Goal: Register for event/course

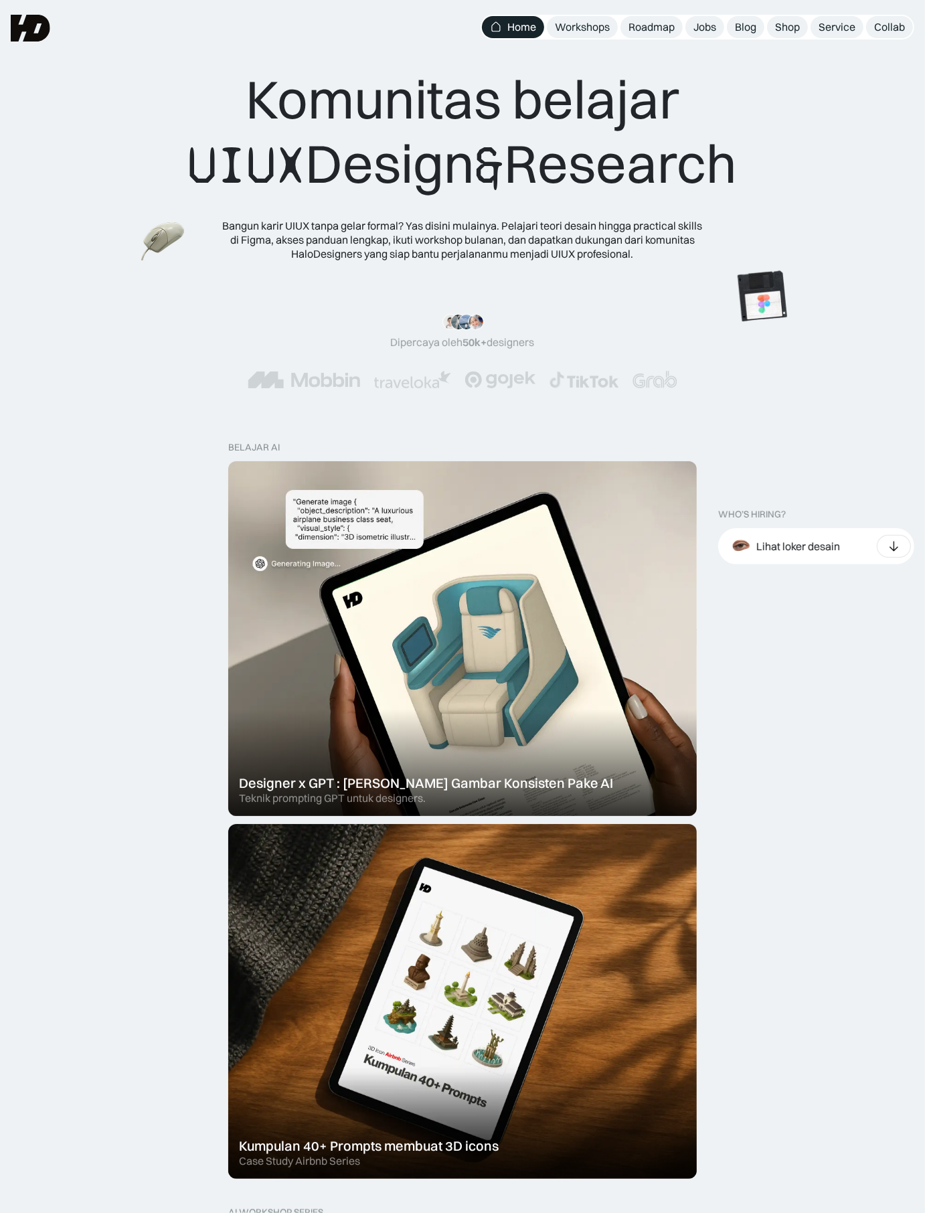
click at [586, 25] on div "Workshops" at bounding box center [582, 27] width 55 height 14
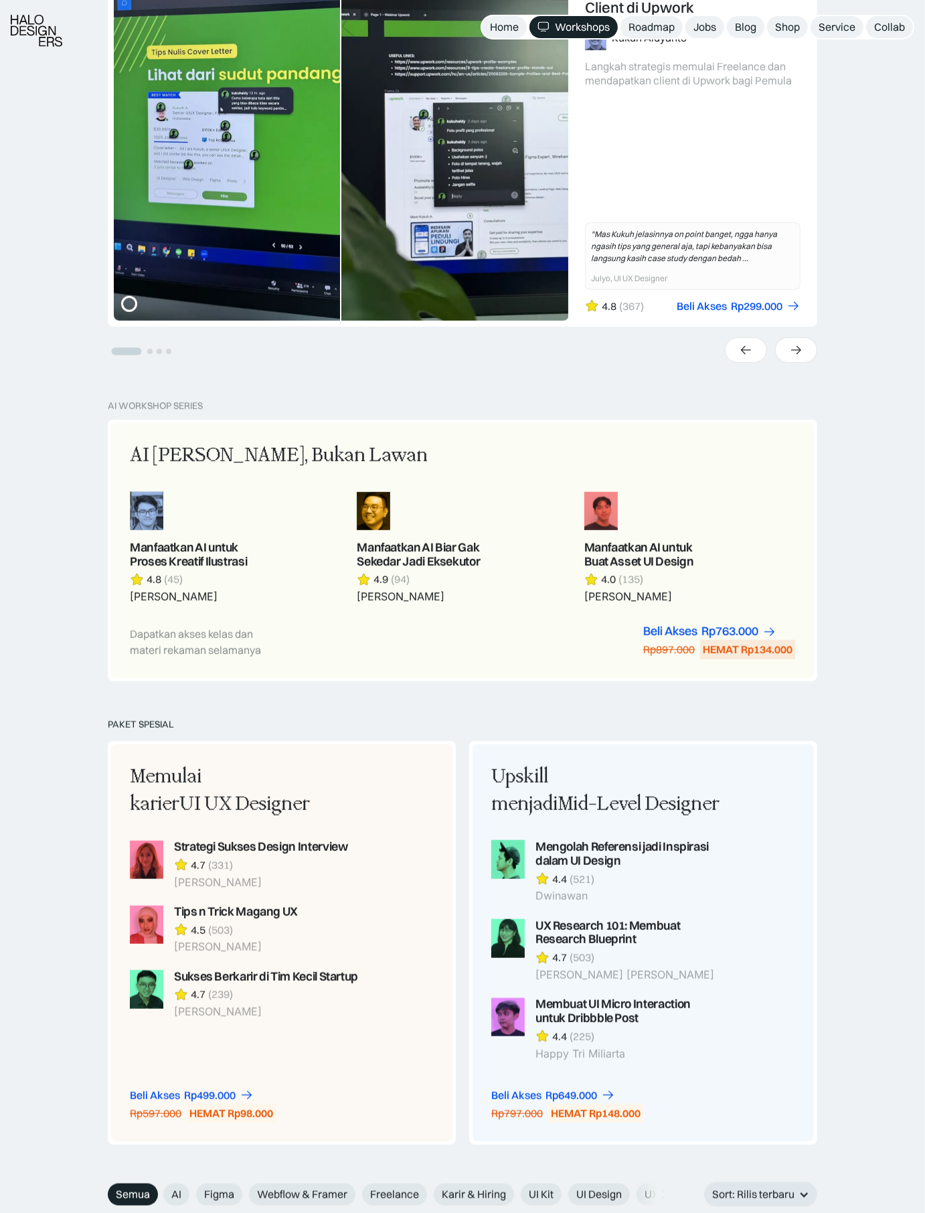
scroll to position [497, 0]
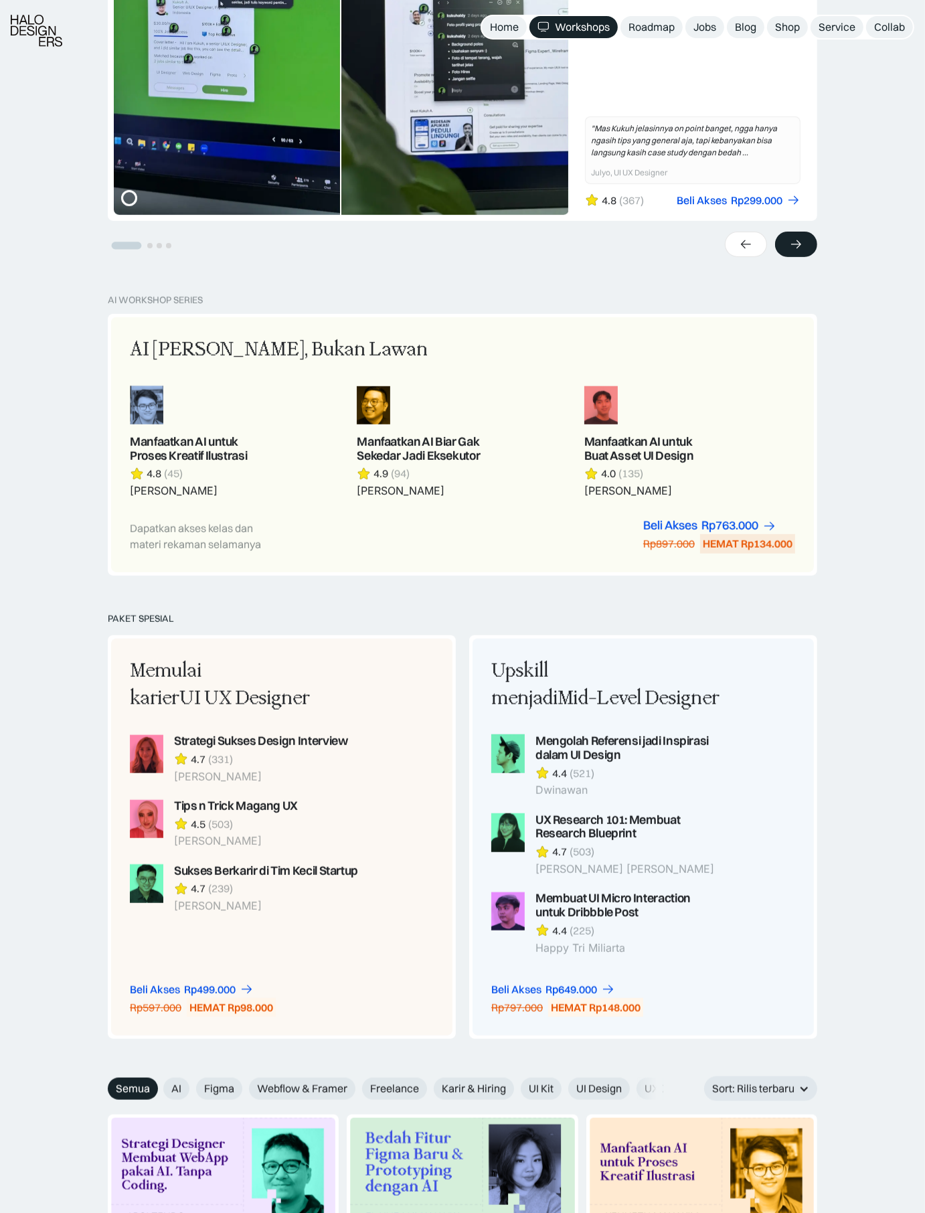
click at [809, 246] on div at bounding box center [796, 244] width 42 height 25
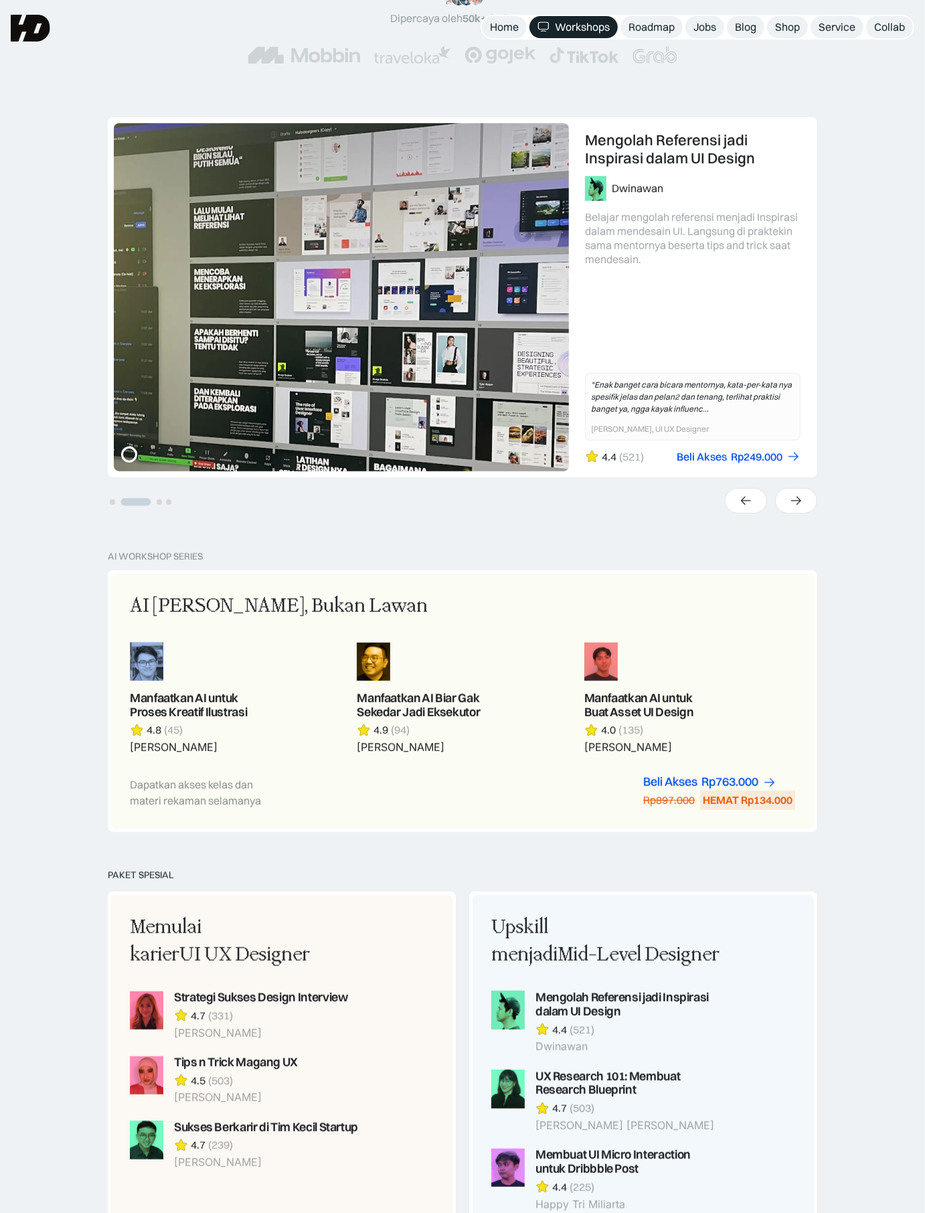
scroll to position [203, 0]
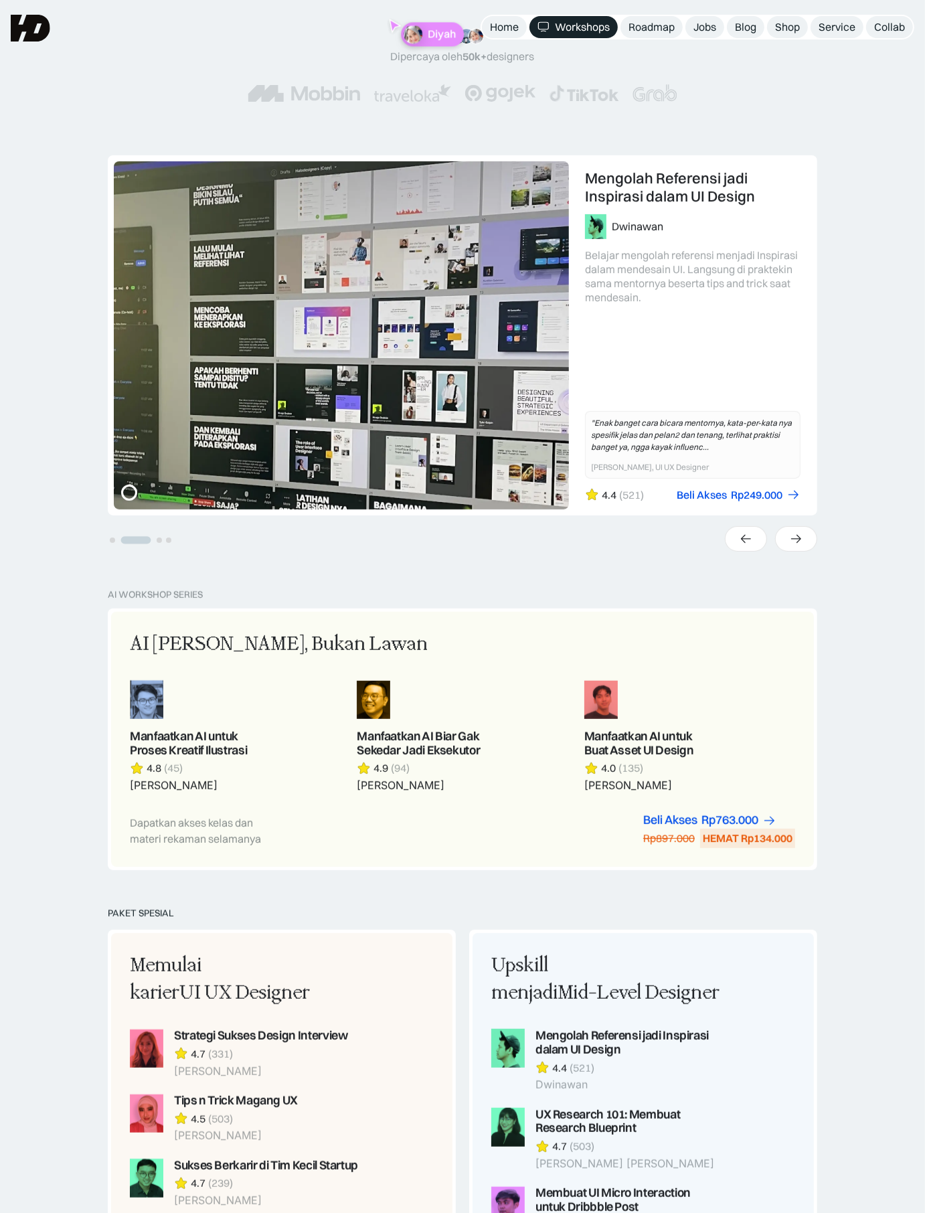
click at [801, 554] on div "UX Research 101: Membuat Research Blueprint [PERSON_NAME] [PERSON_NAME]ajar men…" at bounding box center [462, 372] width 925 height 434
click at [799, 552] on div "UX Research 101: Membuat Research Blueprint [PERSON_NAME] [PERSON_NAME]ajar men…" at bounding box center [462, 372] width 925 height 434
click at [763, 533] on div at bounding box center [746, 538] width 42 height 25
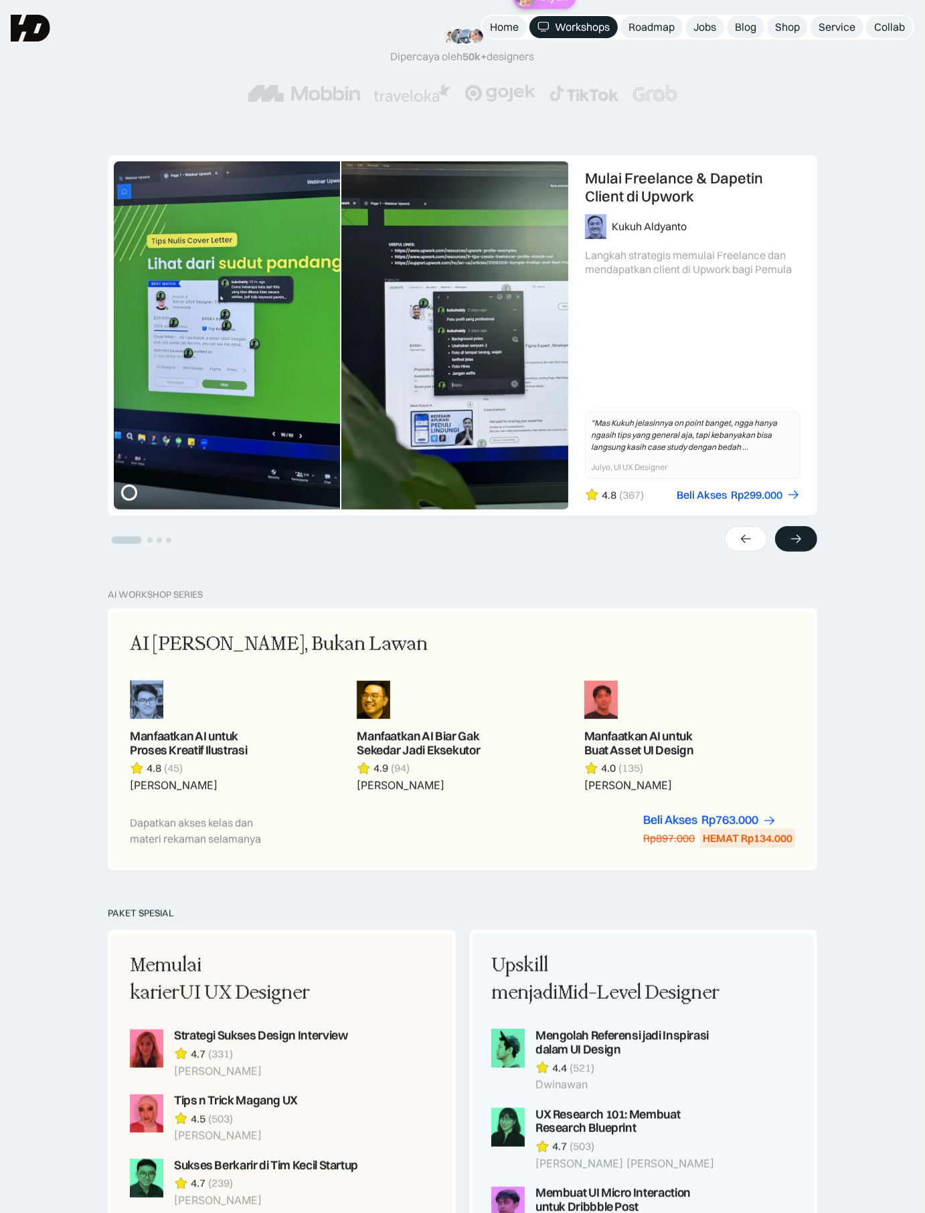
click at [804, 535] on div at bounding box center [796, 538] width 42 height 25
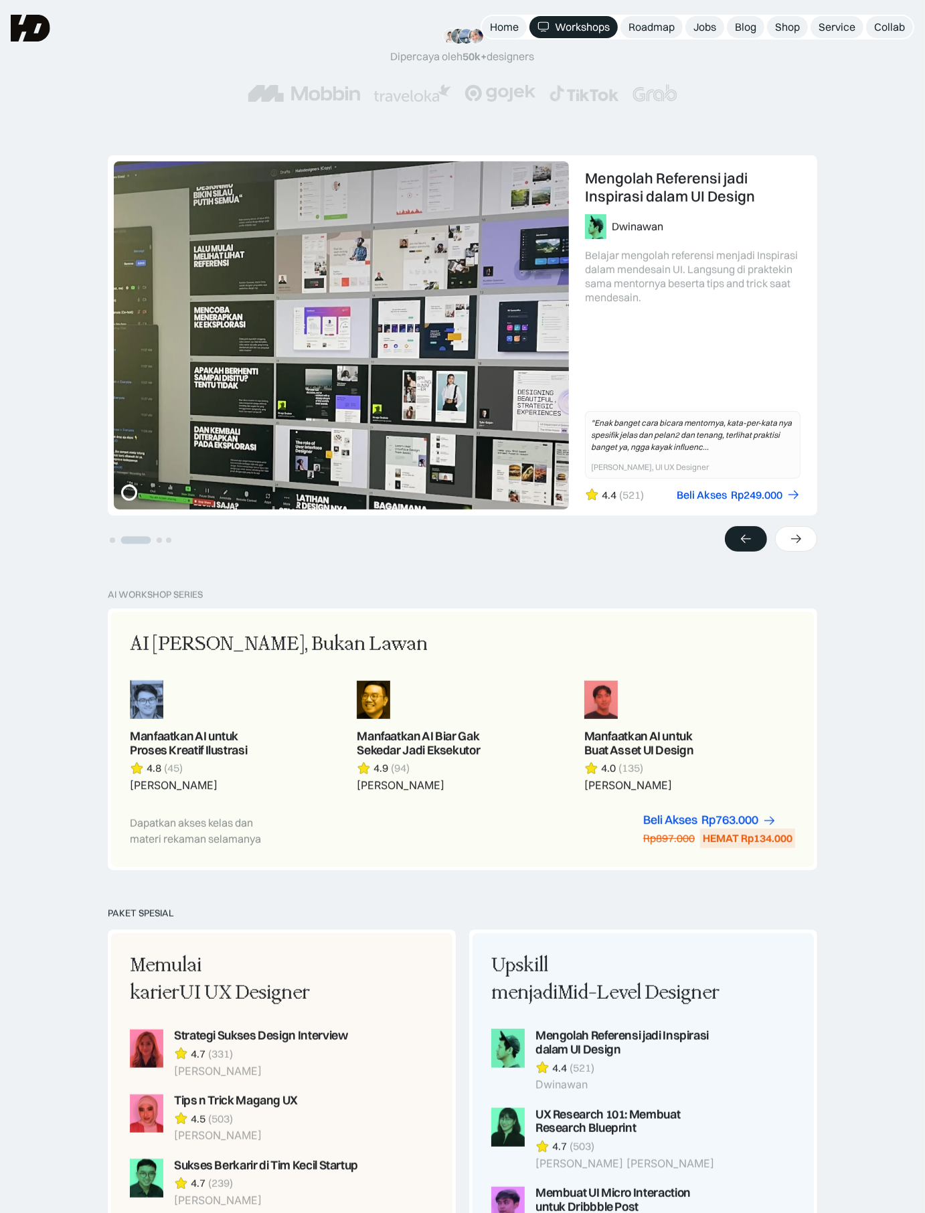
drag, startPoint x: 751, startPoint y: 535, endPoint x: 762, endPoint y: 529, distance: 12.9
click at [751, 535] on icon at bounding box center [746, 538] width 14 height 13
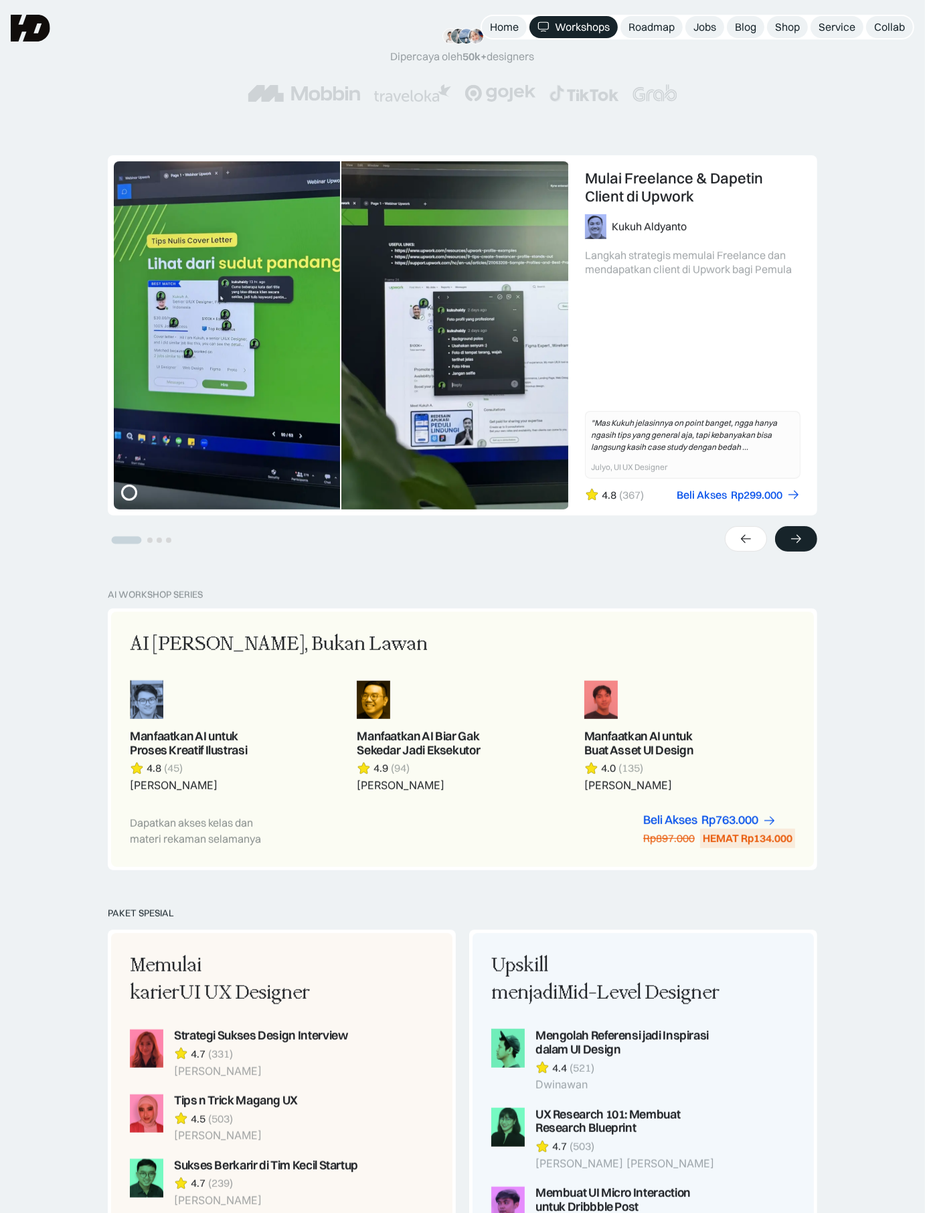
click at [797, 532] on icon at bounding box center [796, 538] width 14 height 13
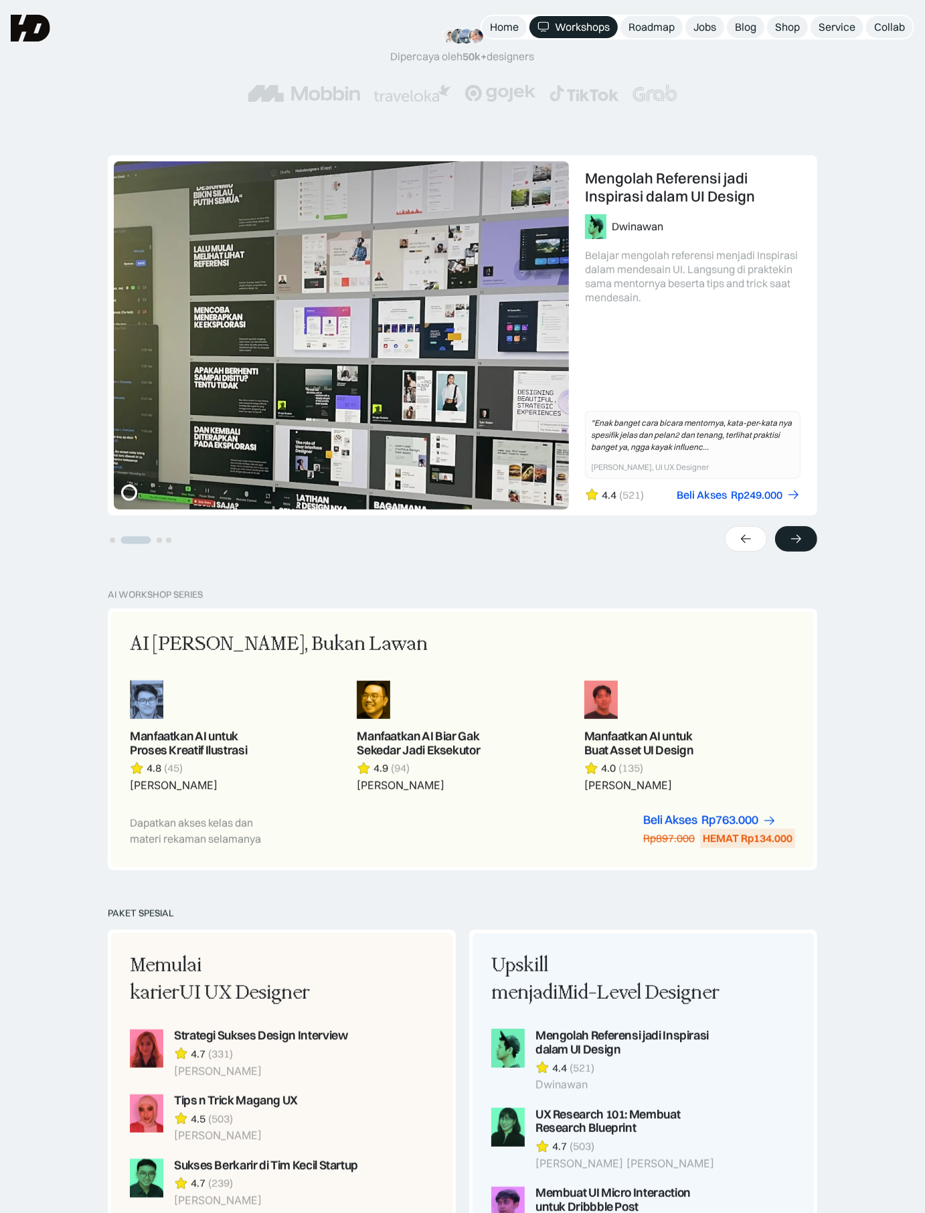
click at [799, 539] on icon at bounding box center [796, 538] width 14 height 13
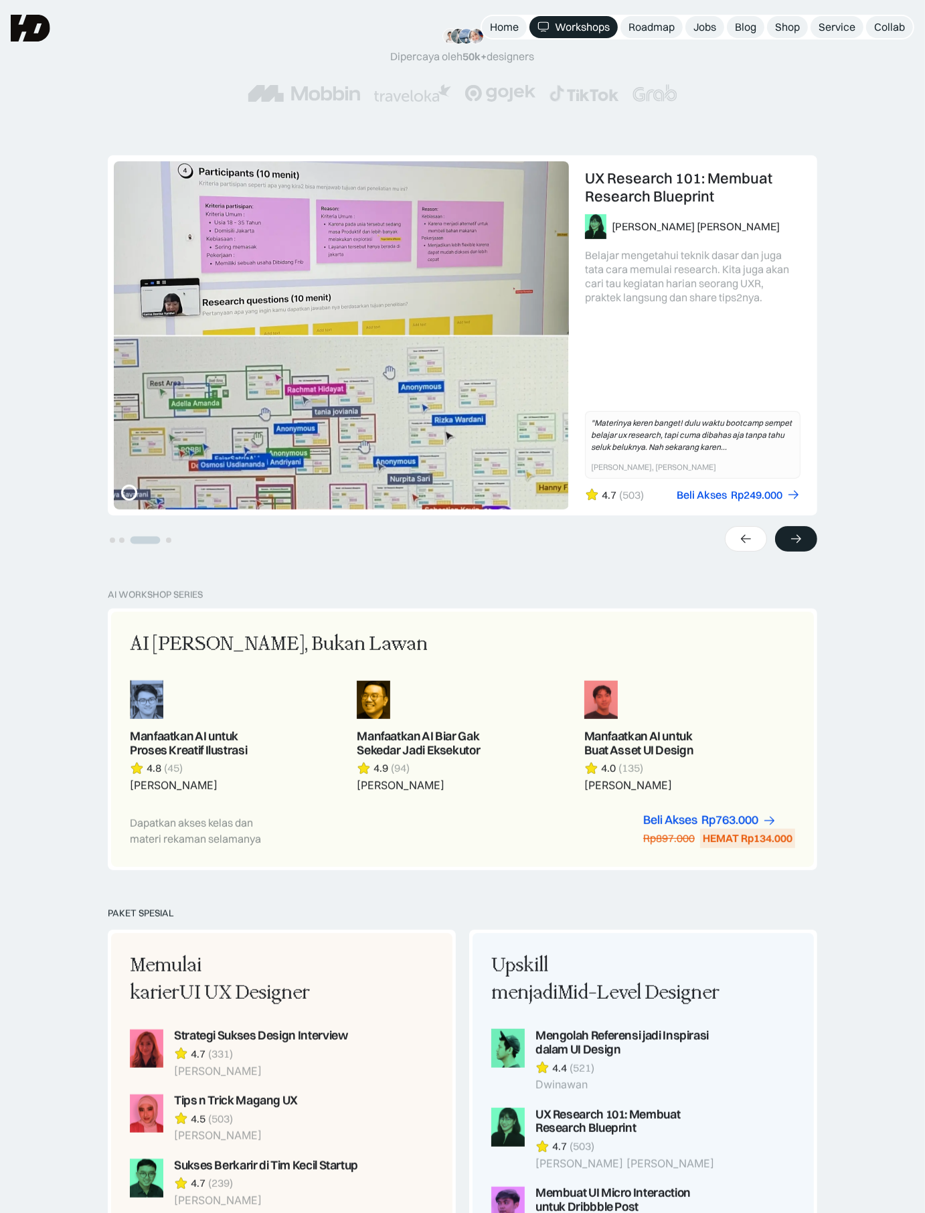
click at [799, 539] on icon at bounding box center [796, 538] width 14 height 13
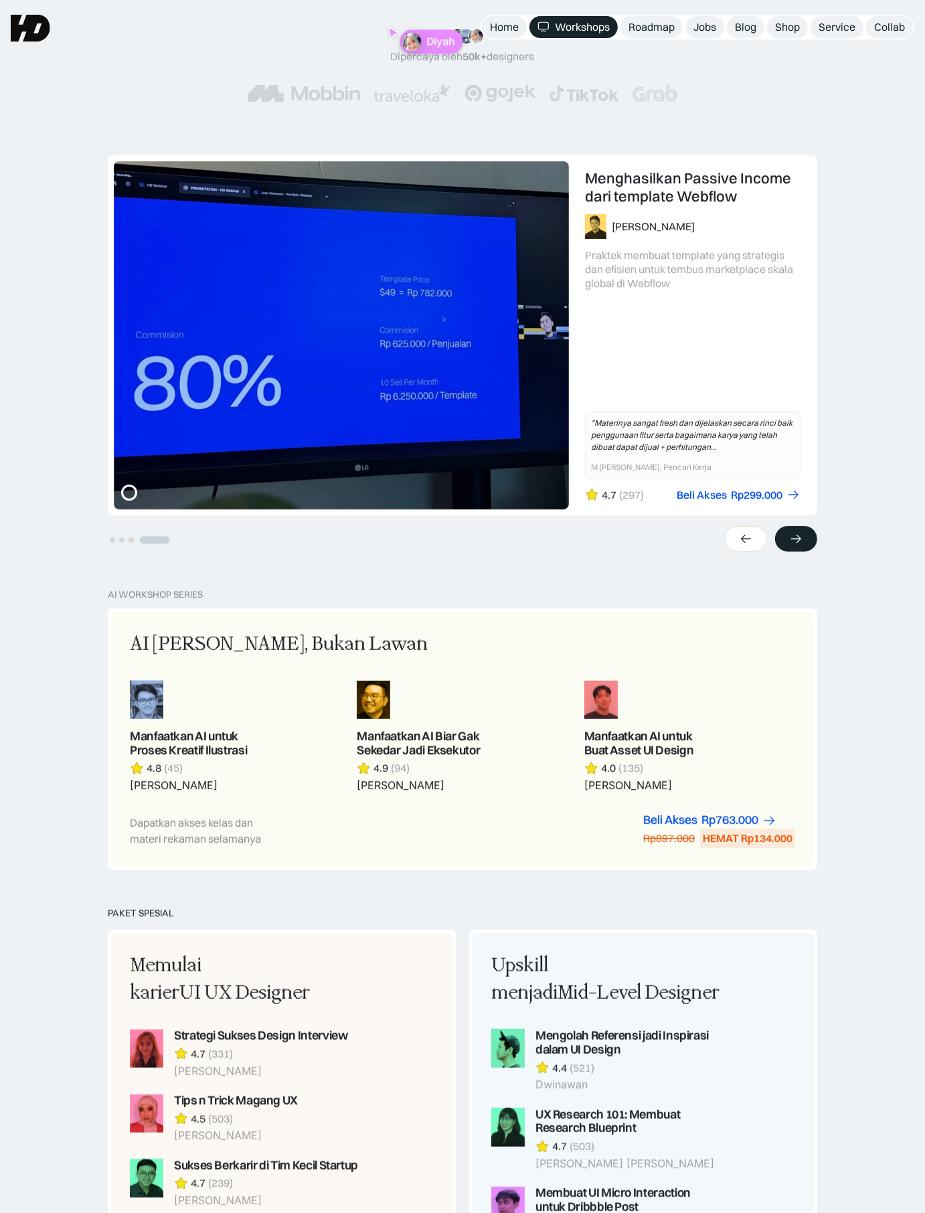
click at [789, 537] on icon at bounding box center [796, 538] width 14 height 13
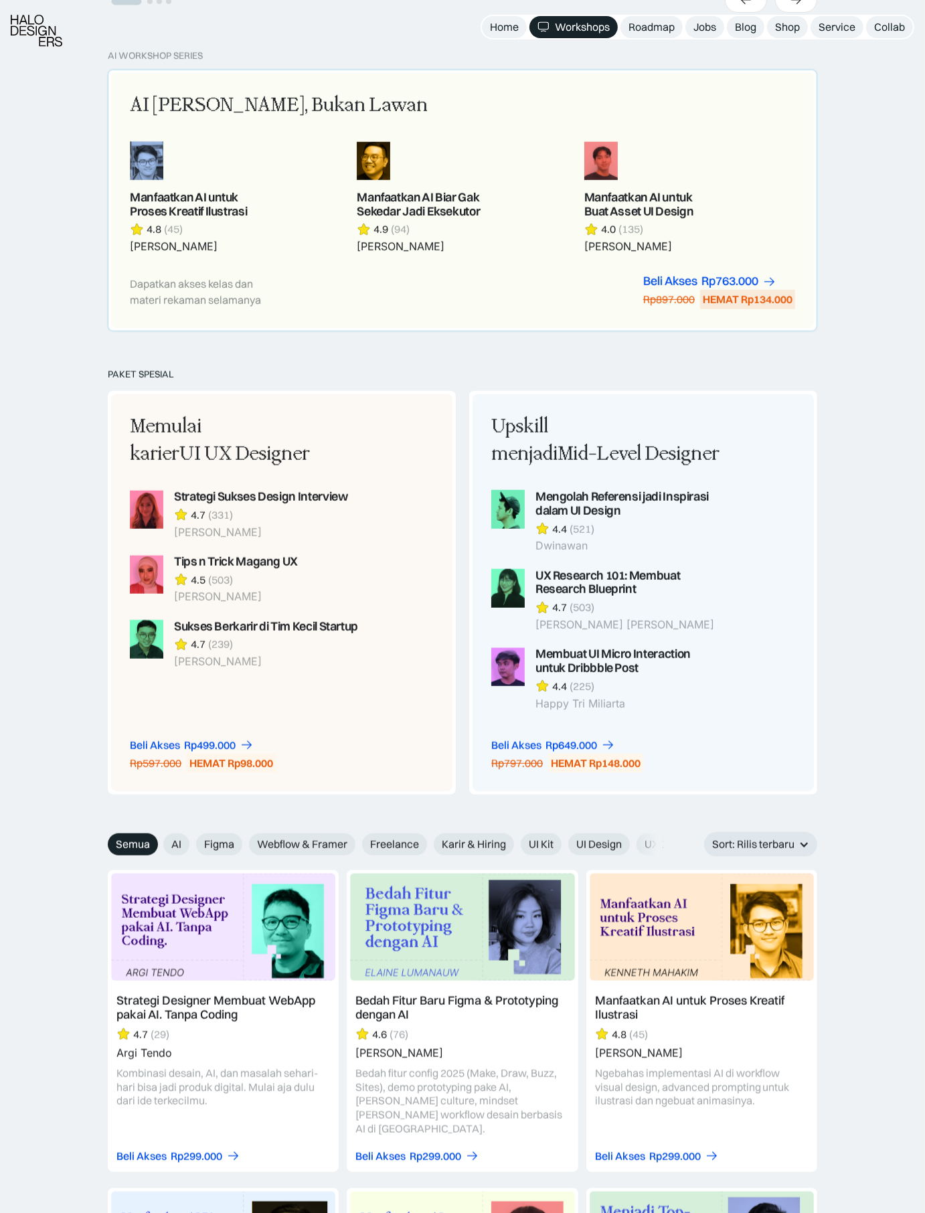
scroll to position [774, 0]
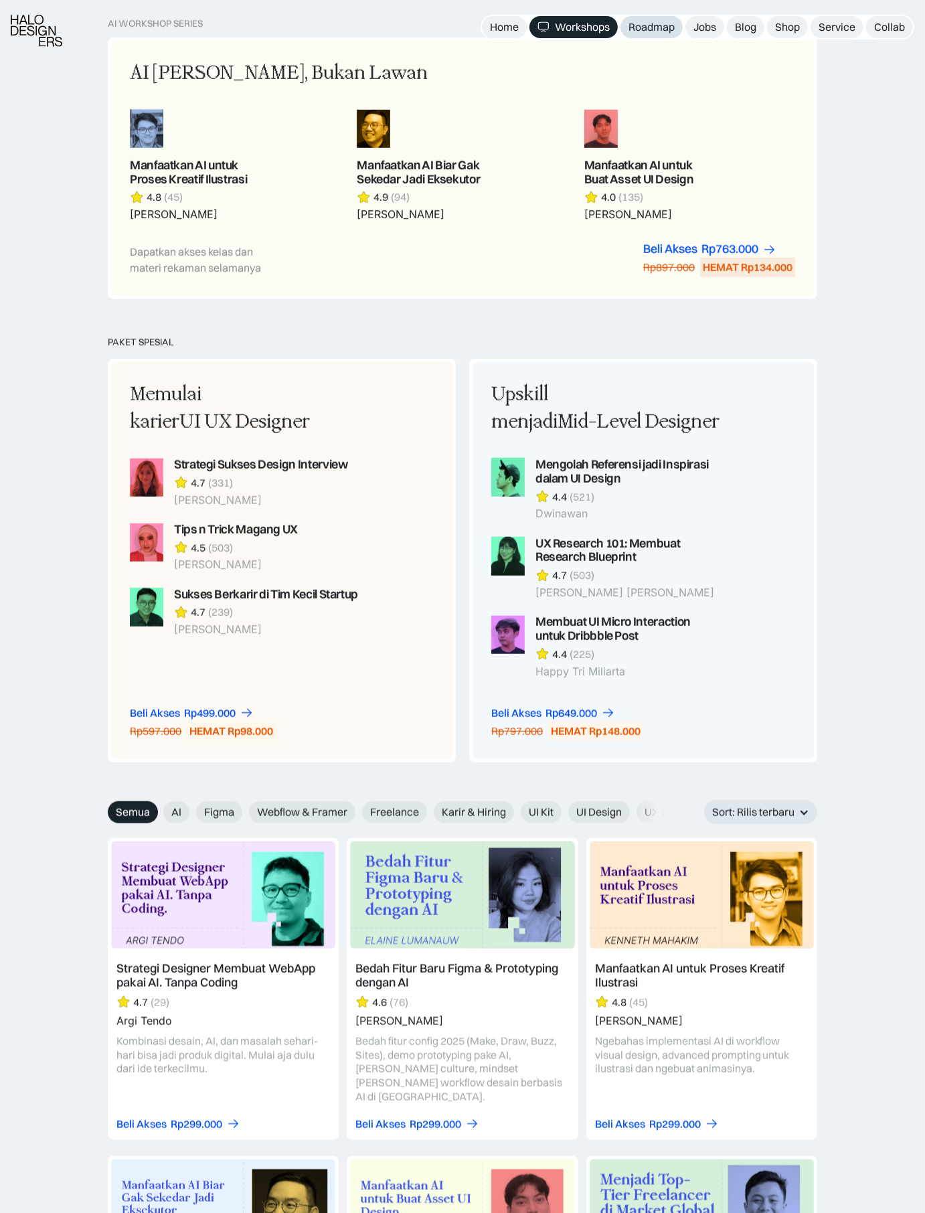
click at [641, 31] on div "Roadmap" at bounding box center [652, 27] width 46 height 14
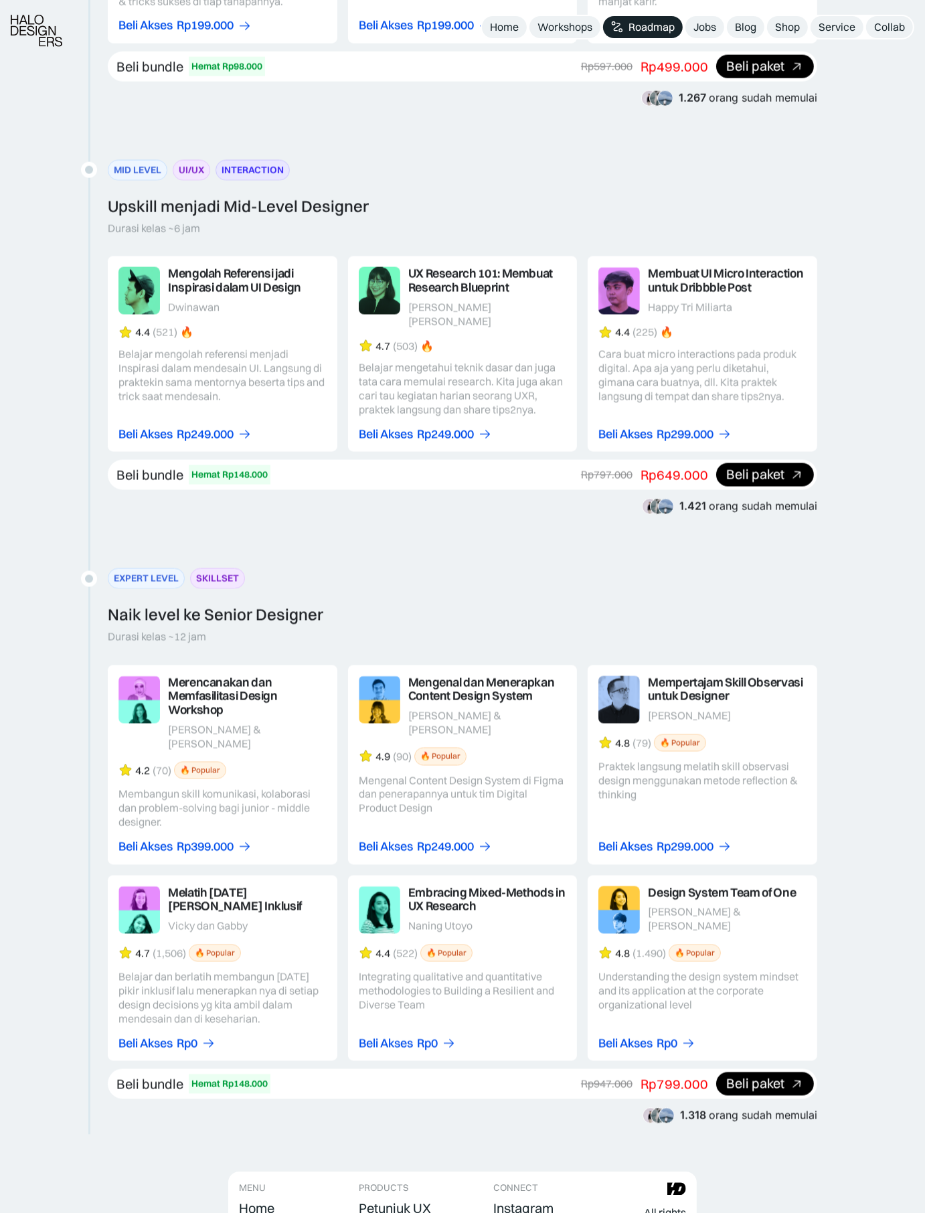
scroll to position [1768, 0]
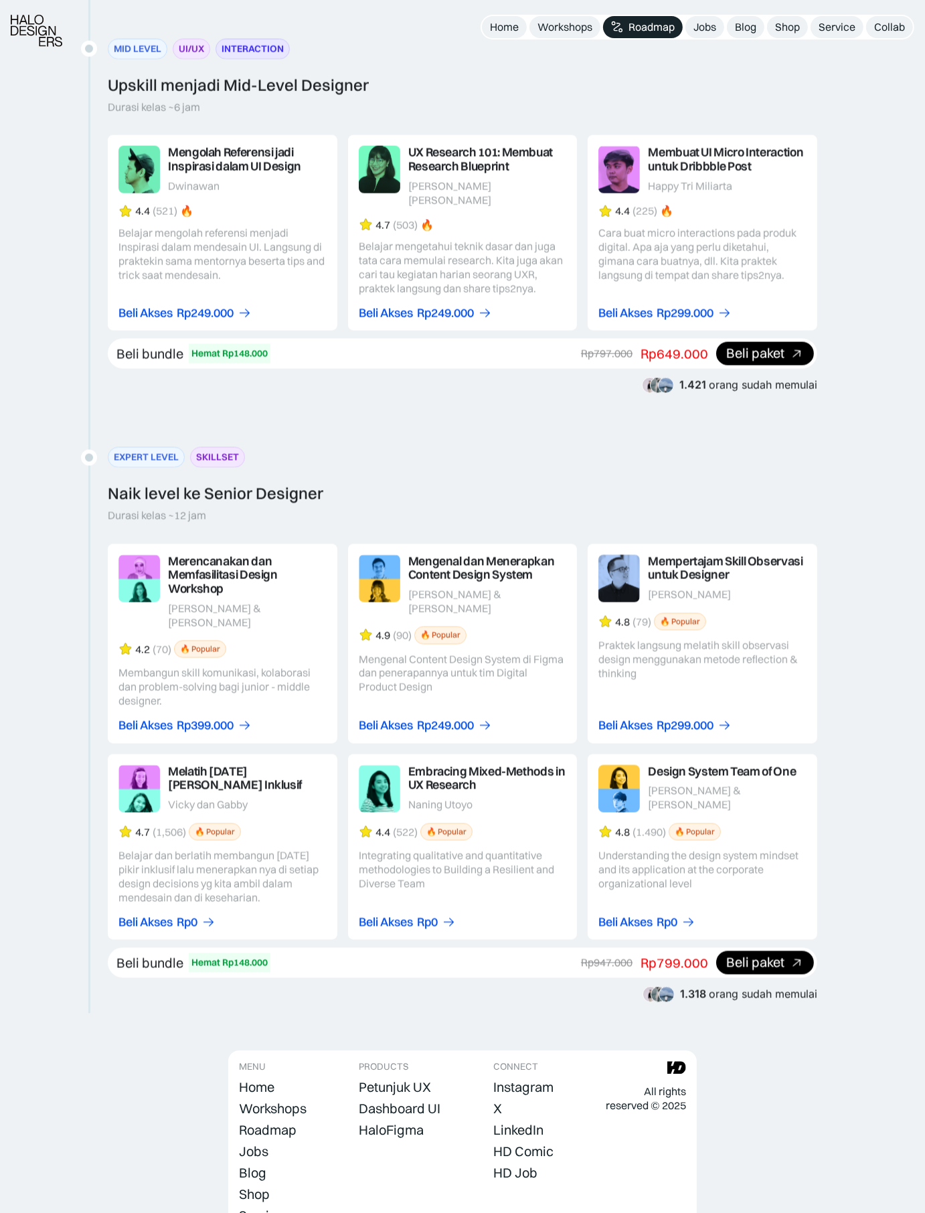
click at [860, 404] on div "Career path Menjadi UI UX Designer 2025 ENTRY LEVEL CAREER Memulai karier UI UX…" at bounding box center [462, 329] width 925 height 1442
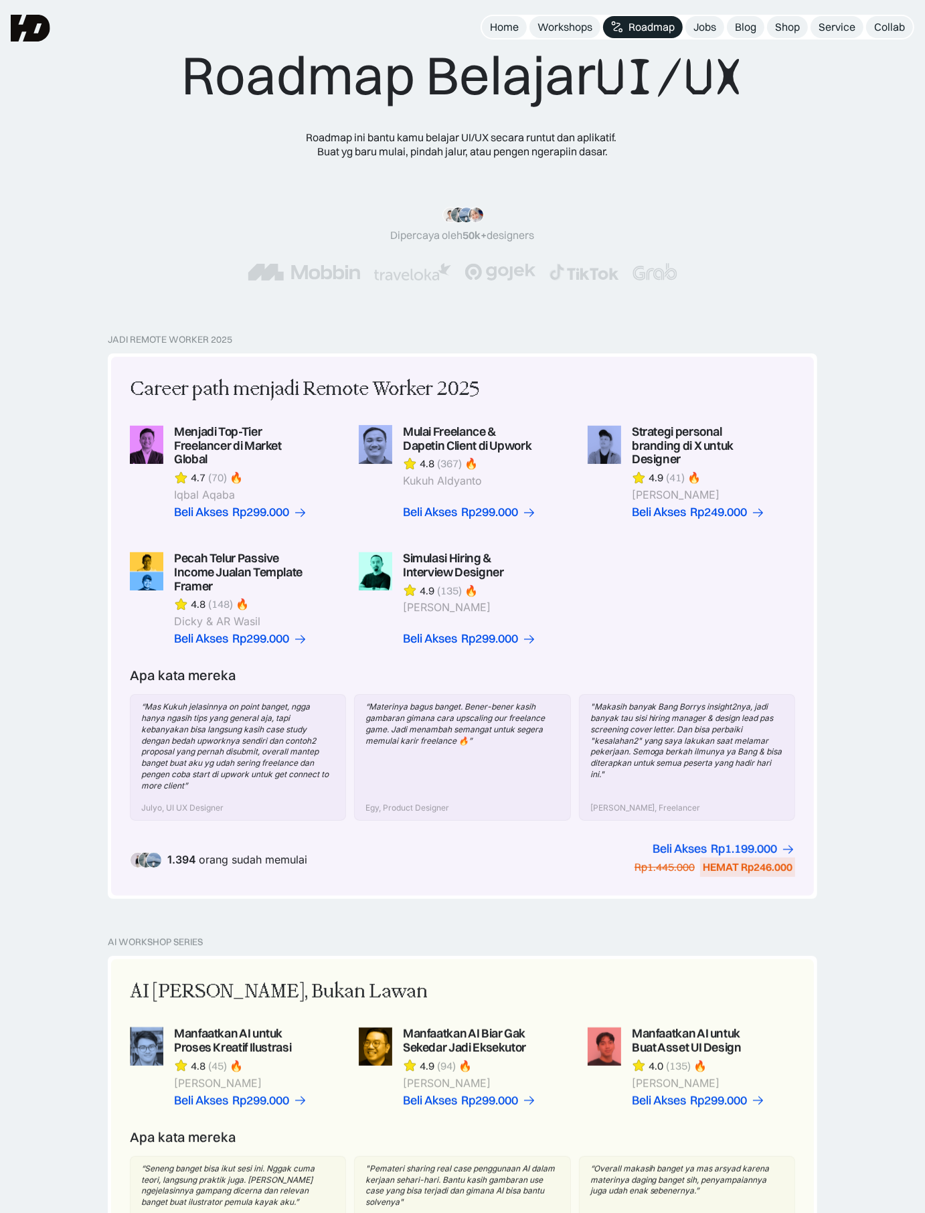
scroll to position [0, 0]
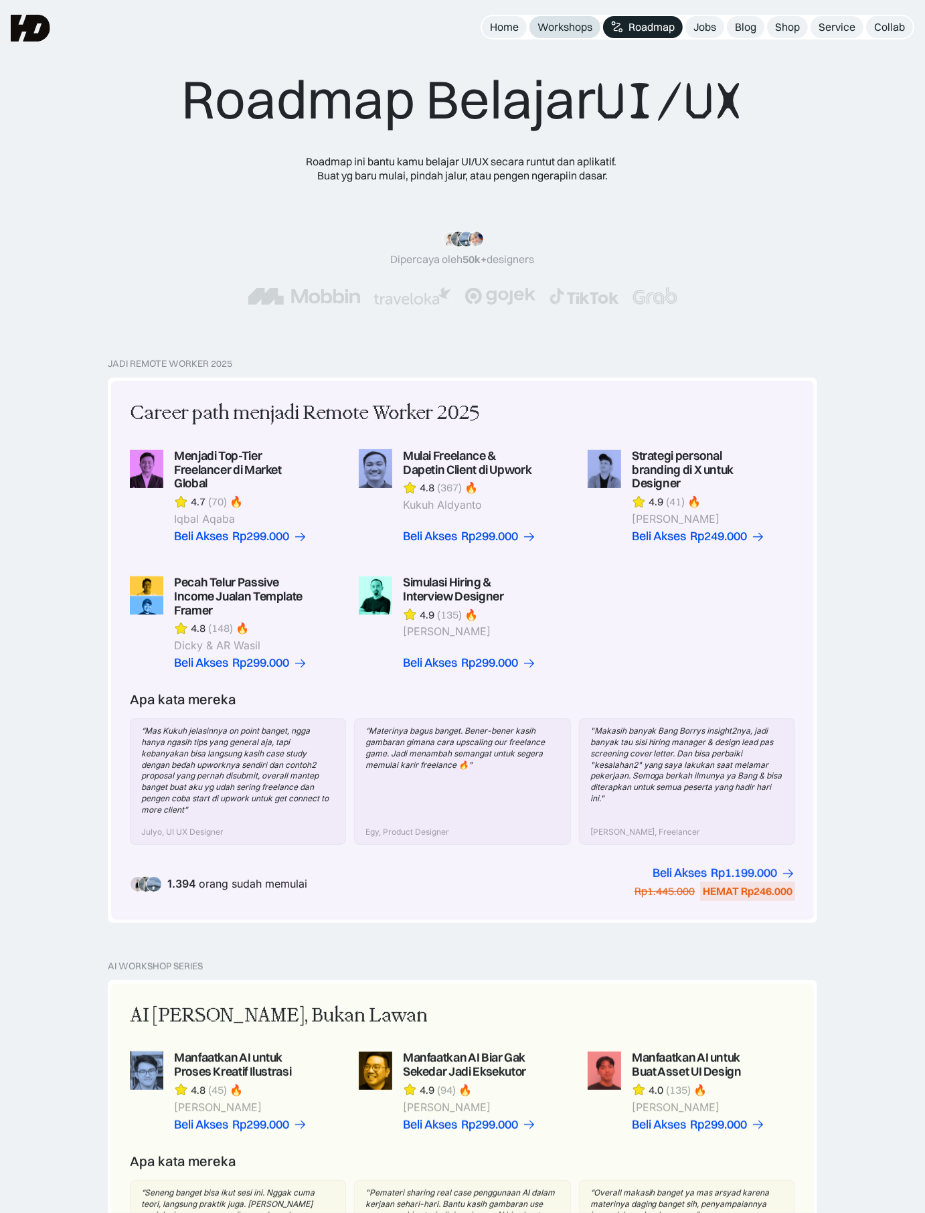
click at [574, 36] on link "Workshops" at bounding box center [564, 27] width 71 height 22
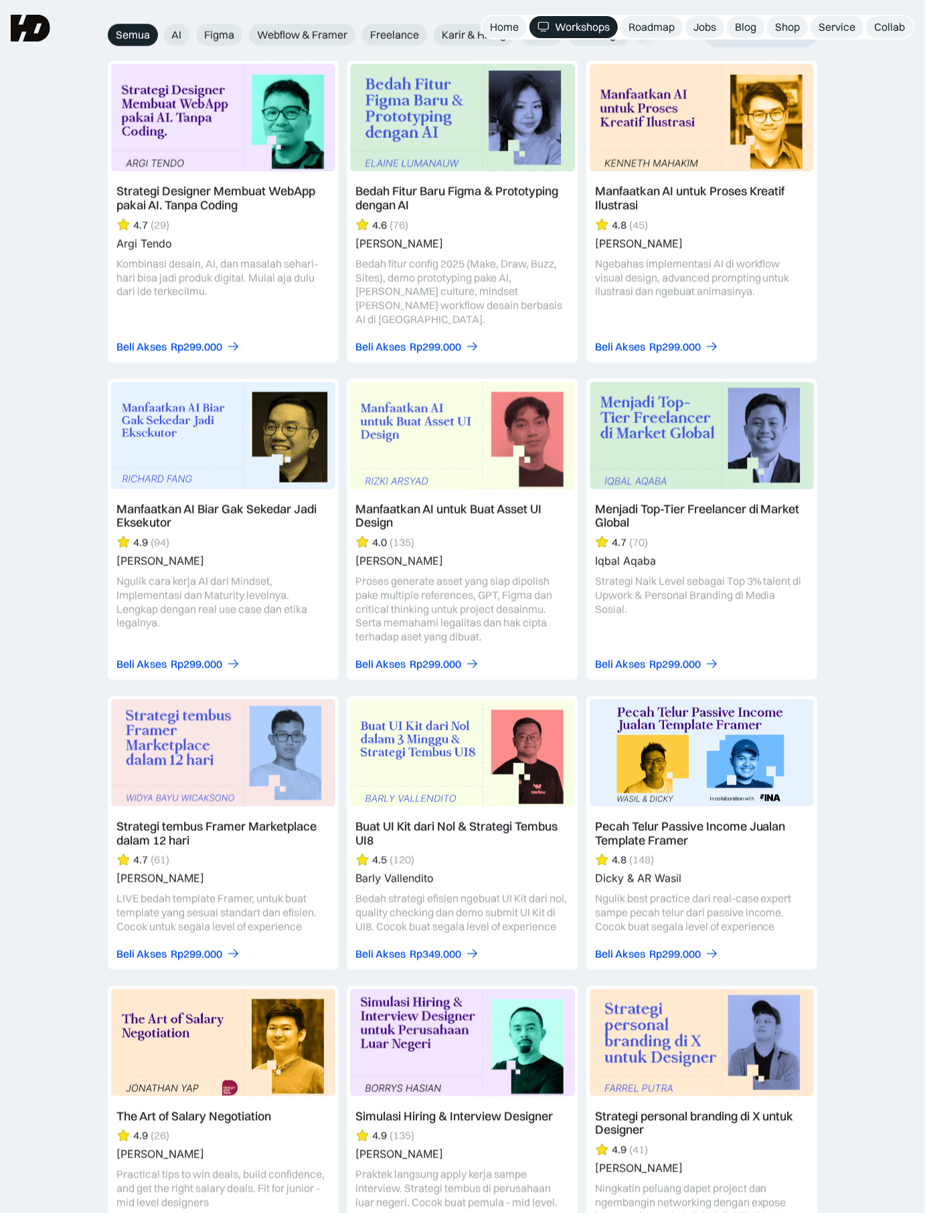
scroll to position [1546, 0]
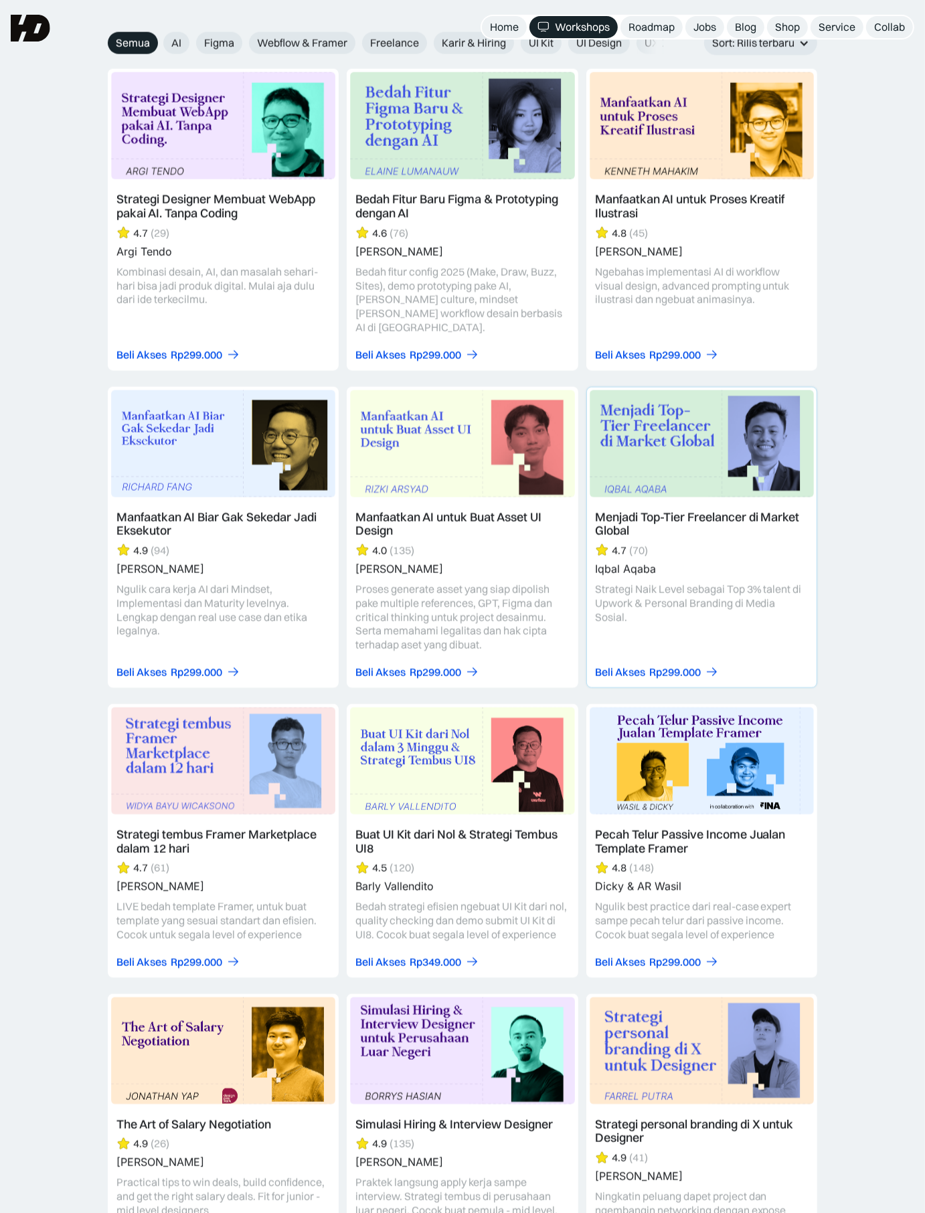
click at [710, 511] on div "Menjadi Top-Tier Freelancer di Market Global" at bounding box center [702, 525] width 214 height 28
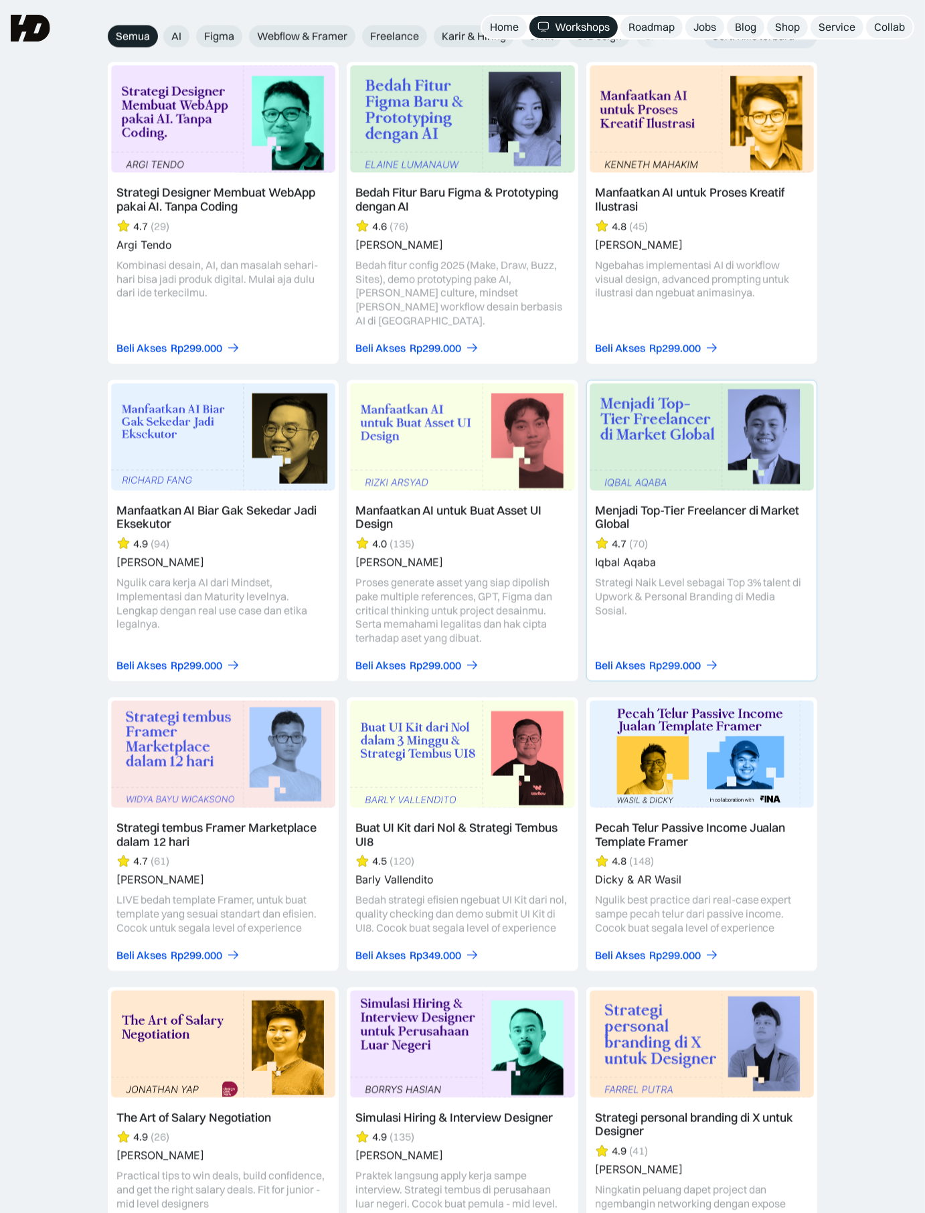
scroll to position [1523, 0]
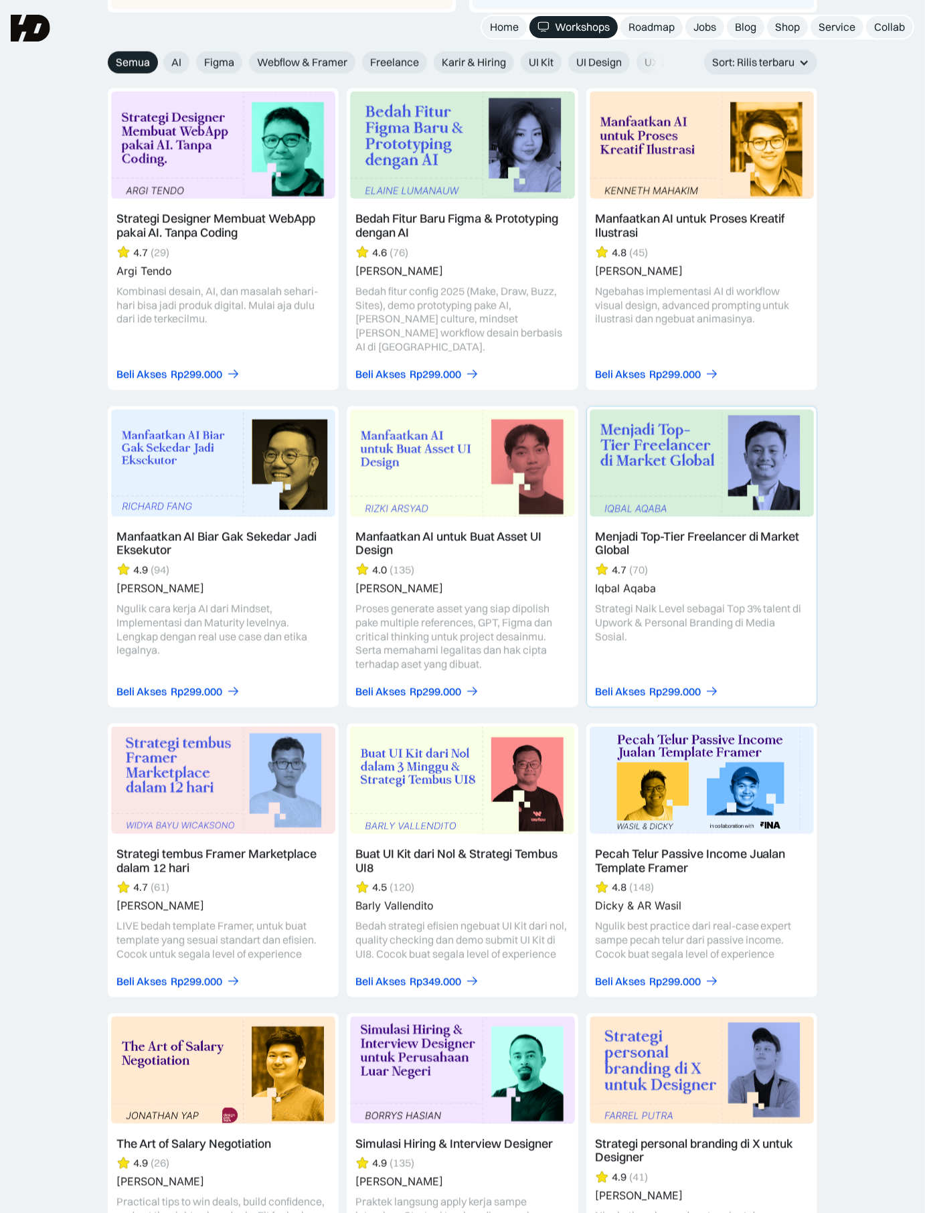
click at [663, 525] on div "Menjadi Top-Tier Freelancer di Market Global 4.7 (70) Iqbal Aqaba Strategi Naik…" at bounding box center [702, 614] width 224 height 179
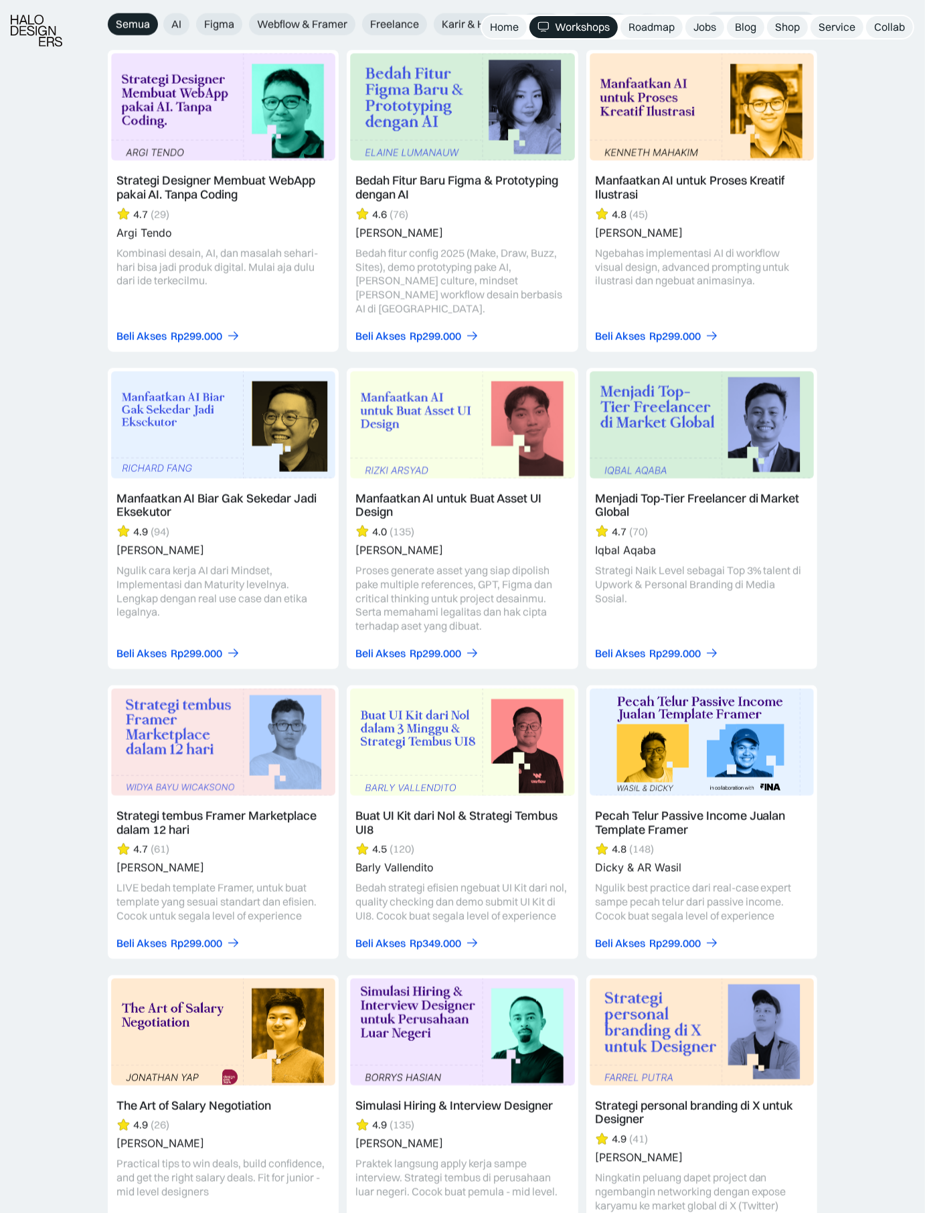
scroll to position [1585, 0]
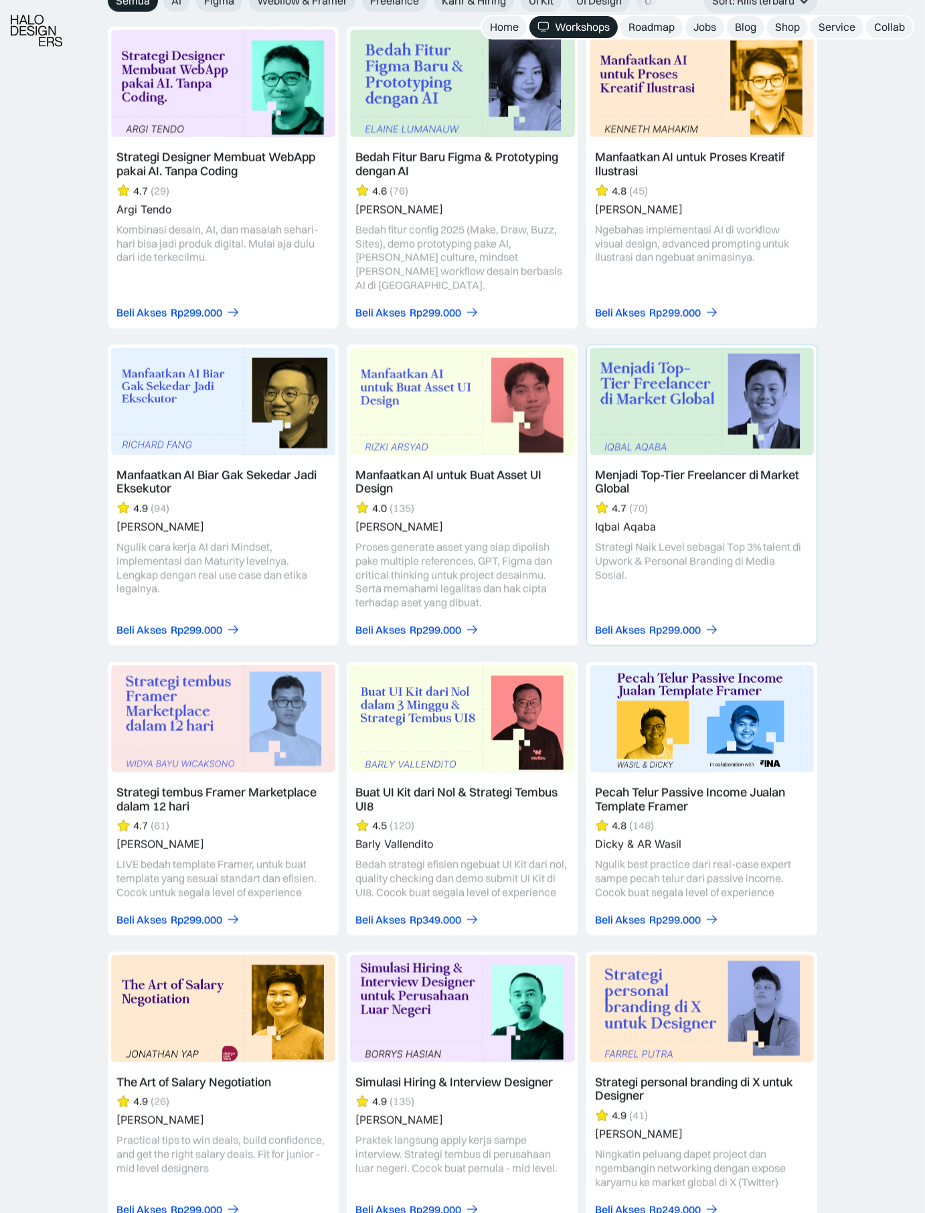
click at [669, 433] on img at bounding box center [702, 401] width 224 height 107
click at [388, 401] on img at bounding box center [462, 401] width 224 height 107
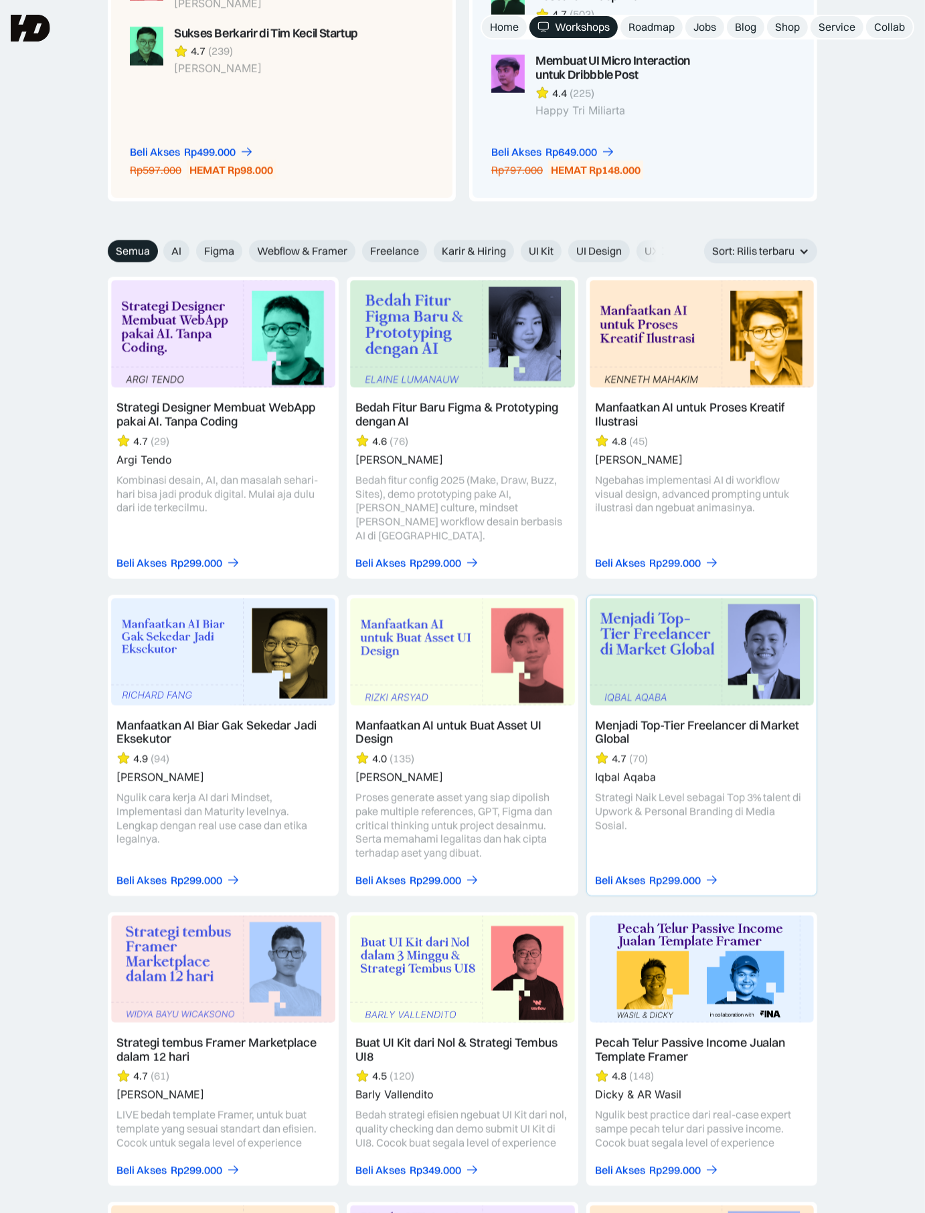
scroll to position [1268, 0]
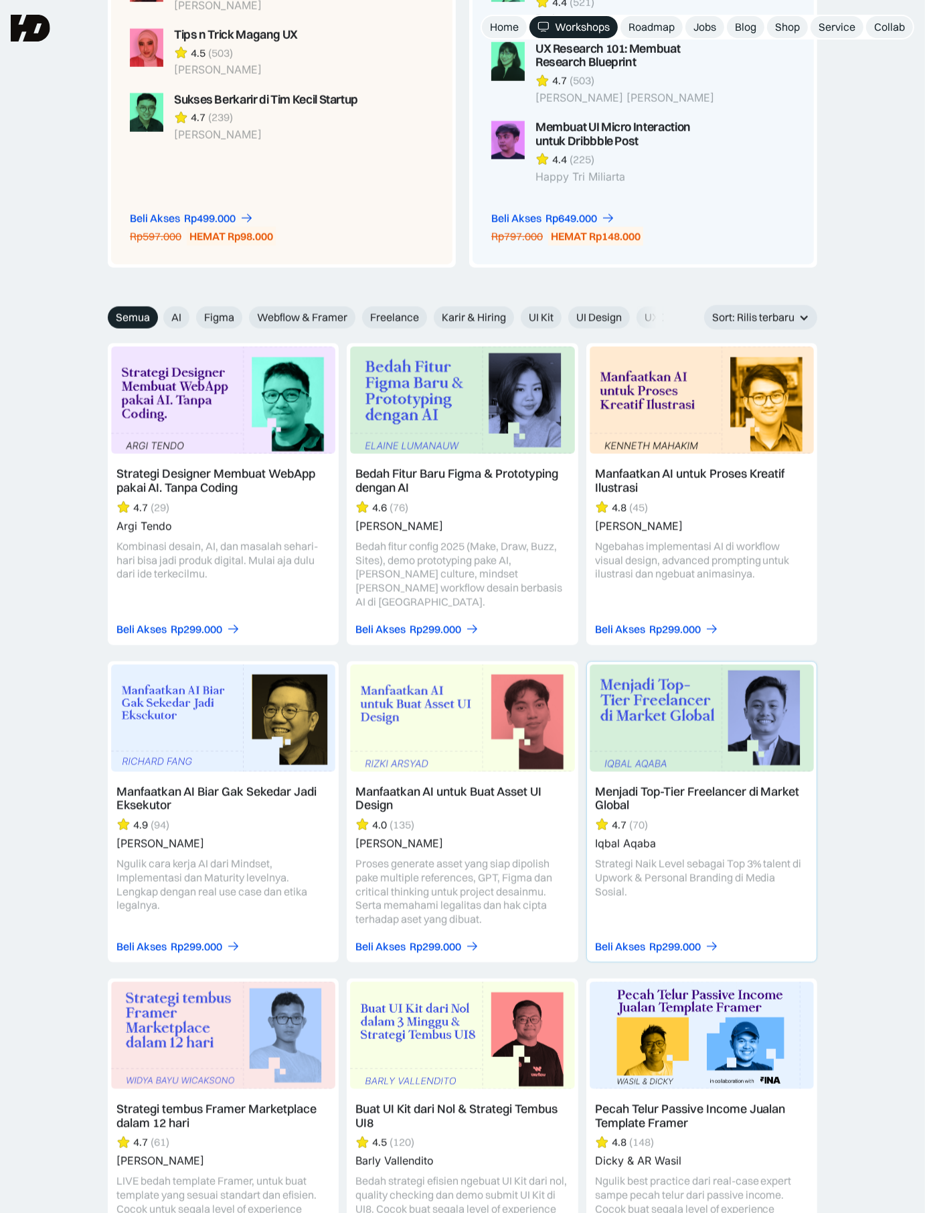
click at [642, 665] on img at bounding box center [702, 718] width 224 height 107
drag, startPoint x: 671, startPoint y: 467, endPoint x: 658, endPoint y: 473, distance: 14.7
click at [671, 467] on div "Manfaatkan AI untuk Proses Kreatif Ilustrasi" at bounding box center [702, 481] width 214 height 28
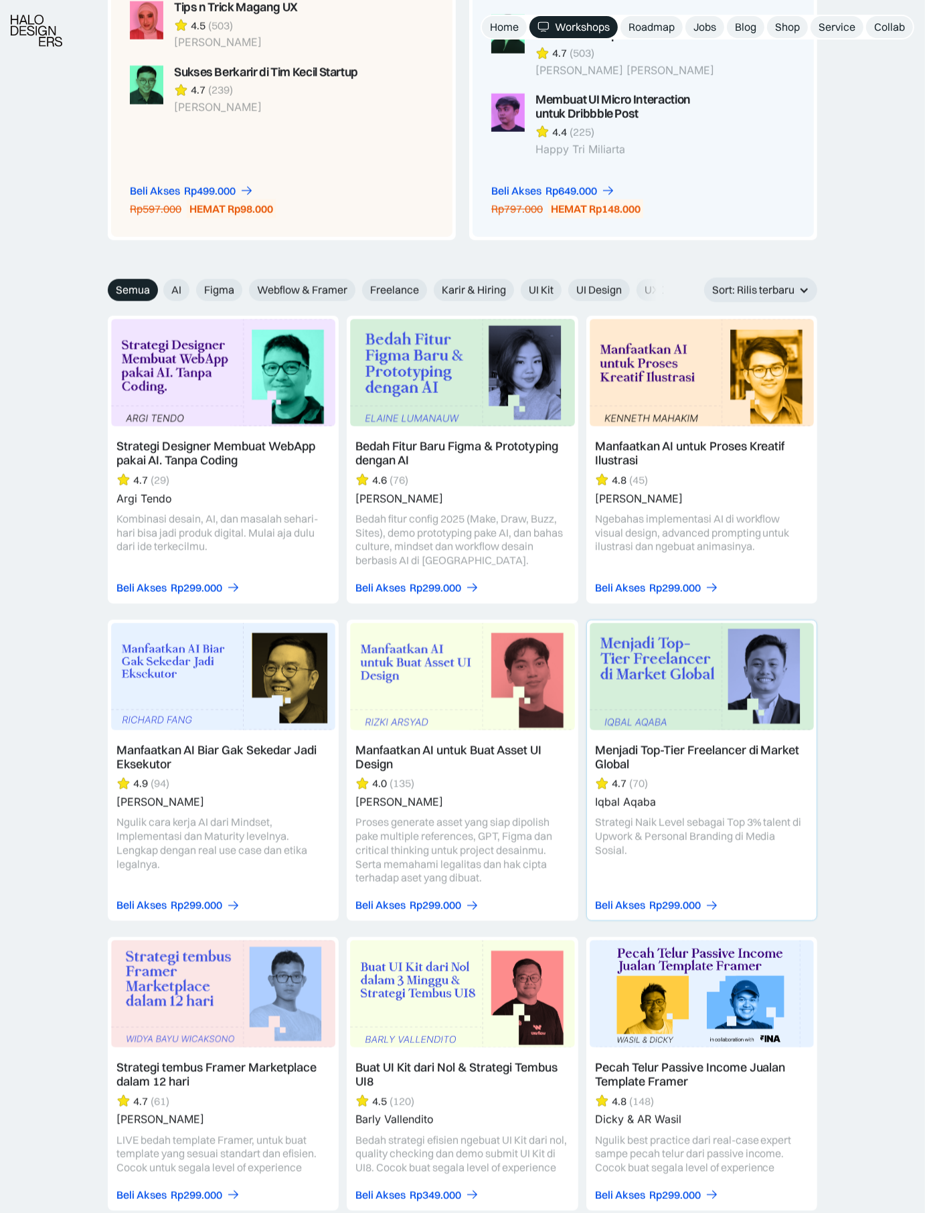
scroll to position [1268, 0]
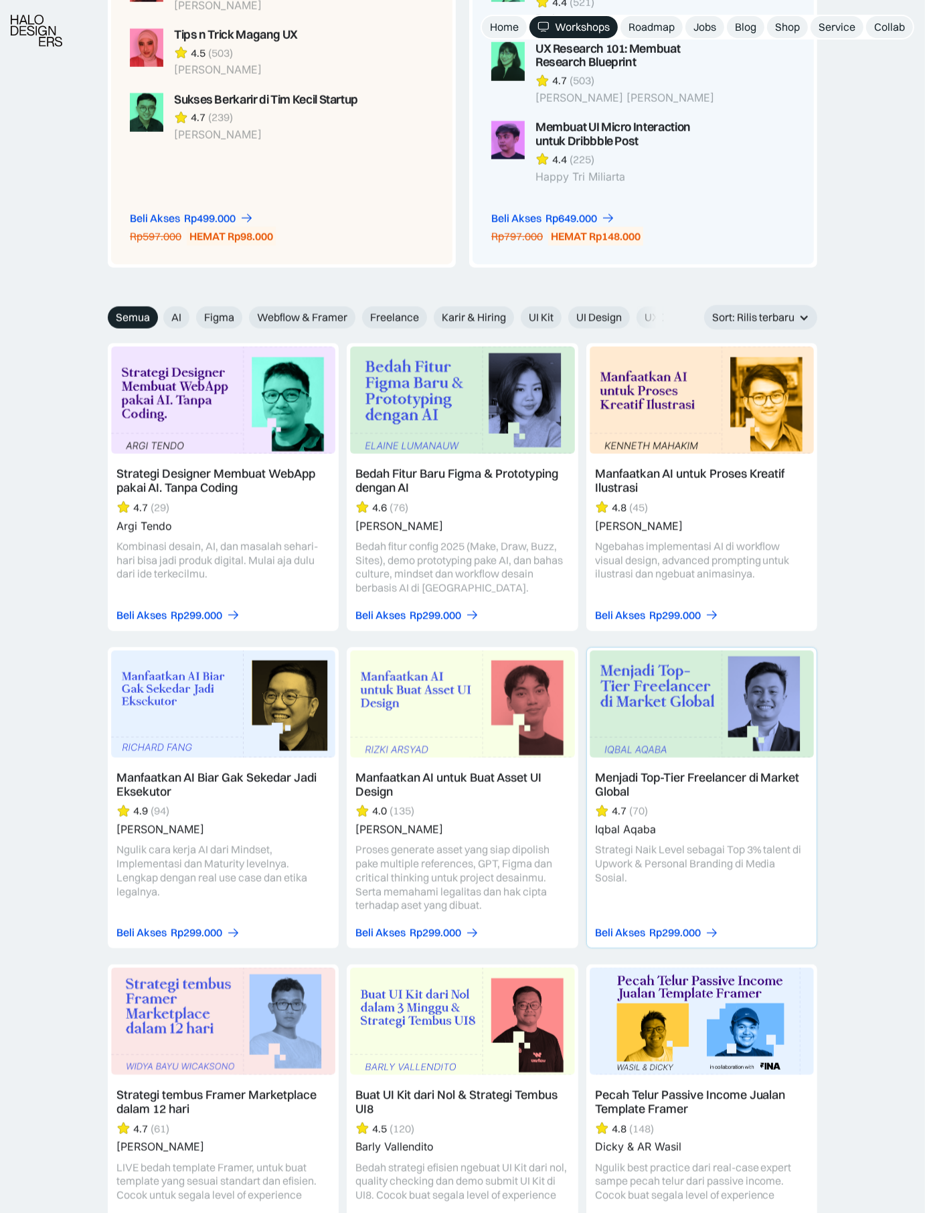
click at [670, 702] on img at bounding box center [702, 704] width 224 height 107
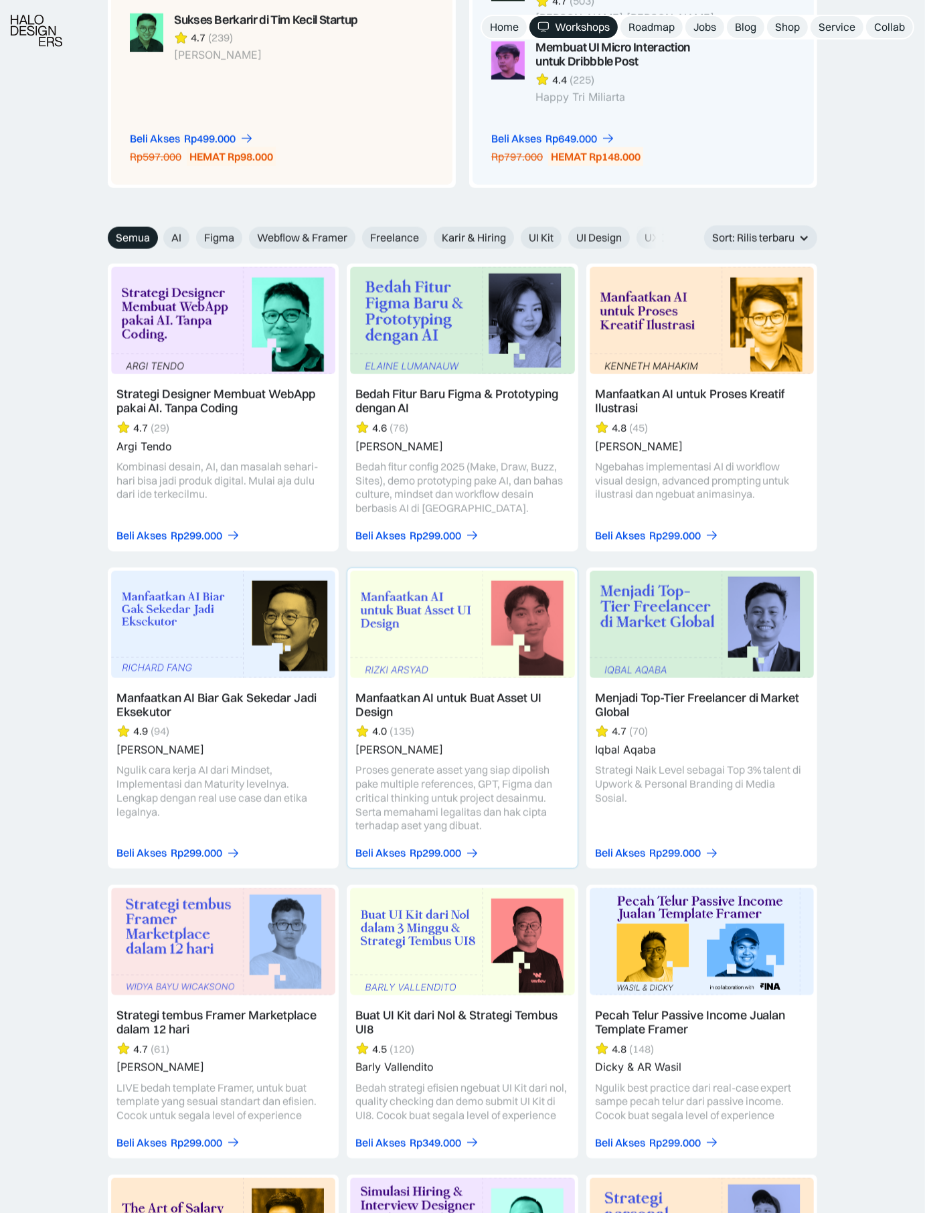
scroll to position [1355, 0]
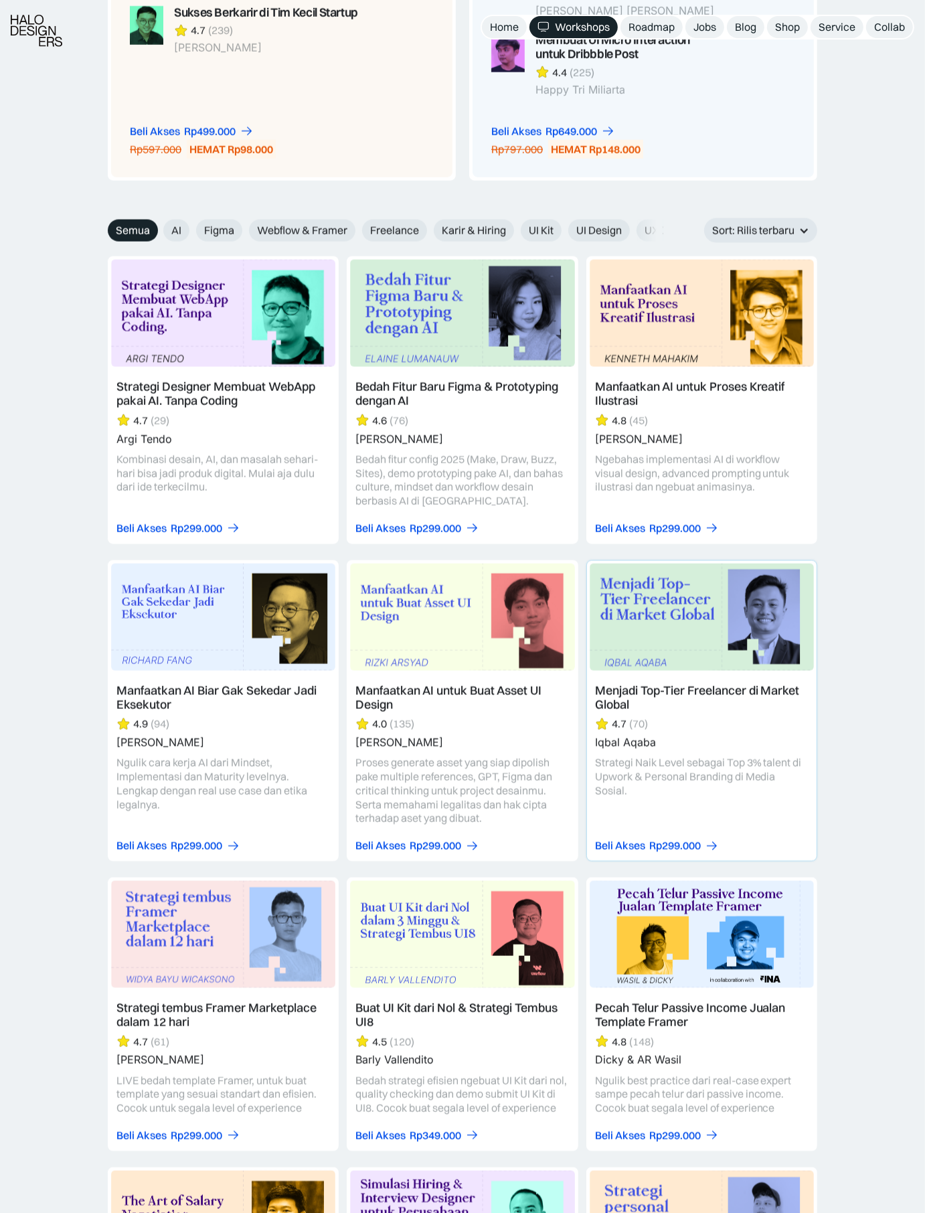
drag, startPoint x: 701, startPoint y: 670, endPoint x: 610, endPoint y: 667, distance: 91.1
click at [701, 670] on div "Menjadi Top-Tier Freelancer di Market Global 4.7 (70) Iqbal Aqaba Strategi Naik…" at bounding box center [701, 710] width 231 height 301
click at [412, 841] on div "Rp299.000" at bounding box center [436, 846] width 52 height 14
click at [671, 840] on div "Rp299.000" at bounding box center [675, 846] width 52 height 14
click at [647, 655] on img at bounding box center [702, 617] width 224 height 107
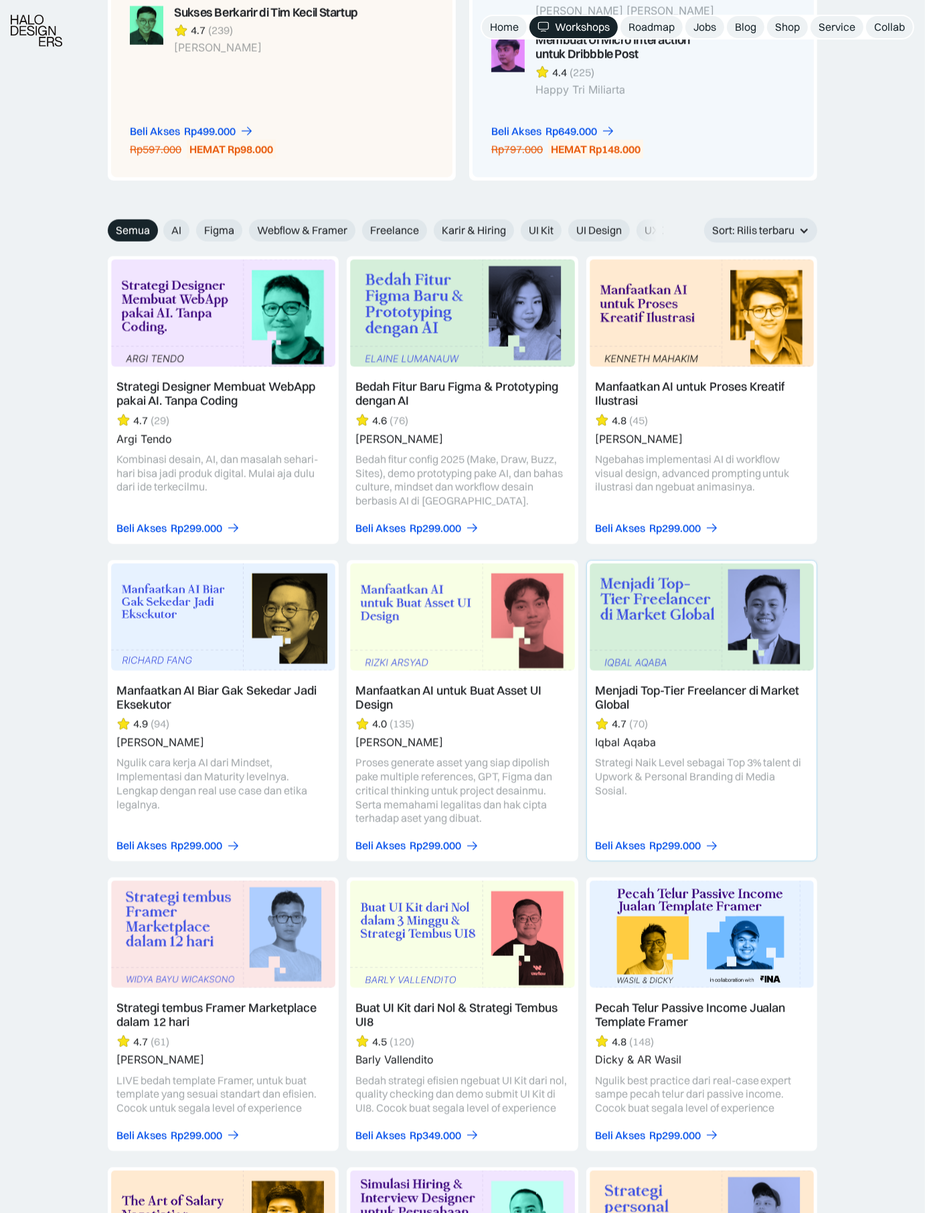
drag, startPoint x: 869, startPoint y: 695, endPoint x: 724, endPoint y: 693, distance: 145.9
click at [686, 691] on div "Menjadi Top-Tier Freelancer di Market Global" at bounding box center [702, 698] width 214 height 28
click at [493, 687] on div "Manfaatkan AI untuk Buat Asset UI Design" at bounding box center [462, 698] width 214 height 28
click at [712, 384] on div "Manfaatkan AI untuk Proses Kreatif Ilustrasi" at bounding box center [702, 394] width 214 height 28
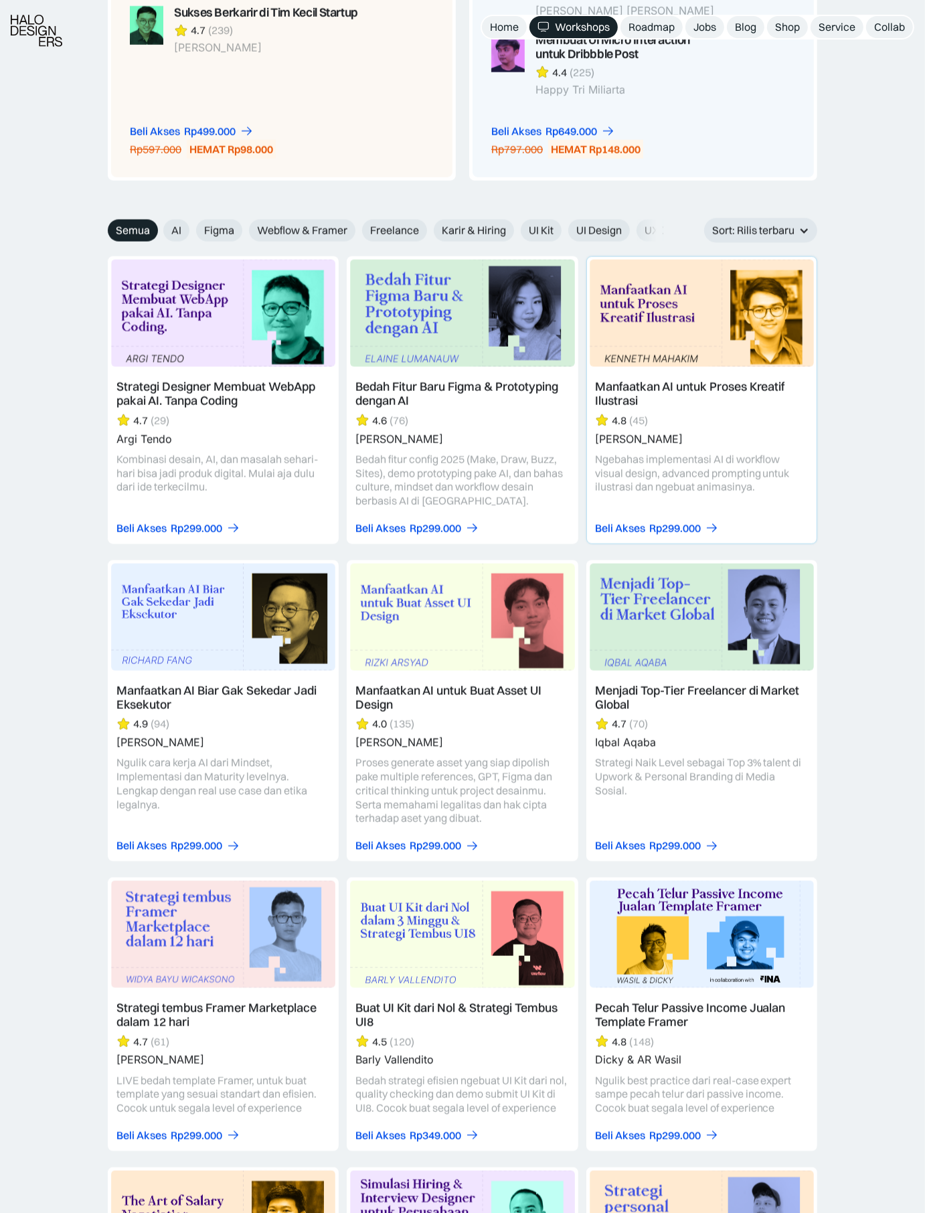
click at [623, 437] on div "[PERSON_NAME]" at bounding box center [639, 439] width 88 height 13
drag, startPoint x: 426, startPoint y: 455, endPoint x: 579, endPoint y: 471, distance: 153.4
click at [426, 455] on div "Bedah fitur config 2025 (Make, Draw, Buzz, Sites), demo prototyping pake AI, da…" at bounding box center [462, 480] width 214 height 56
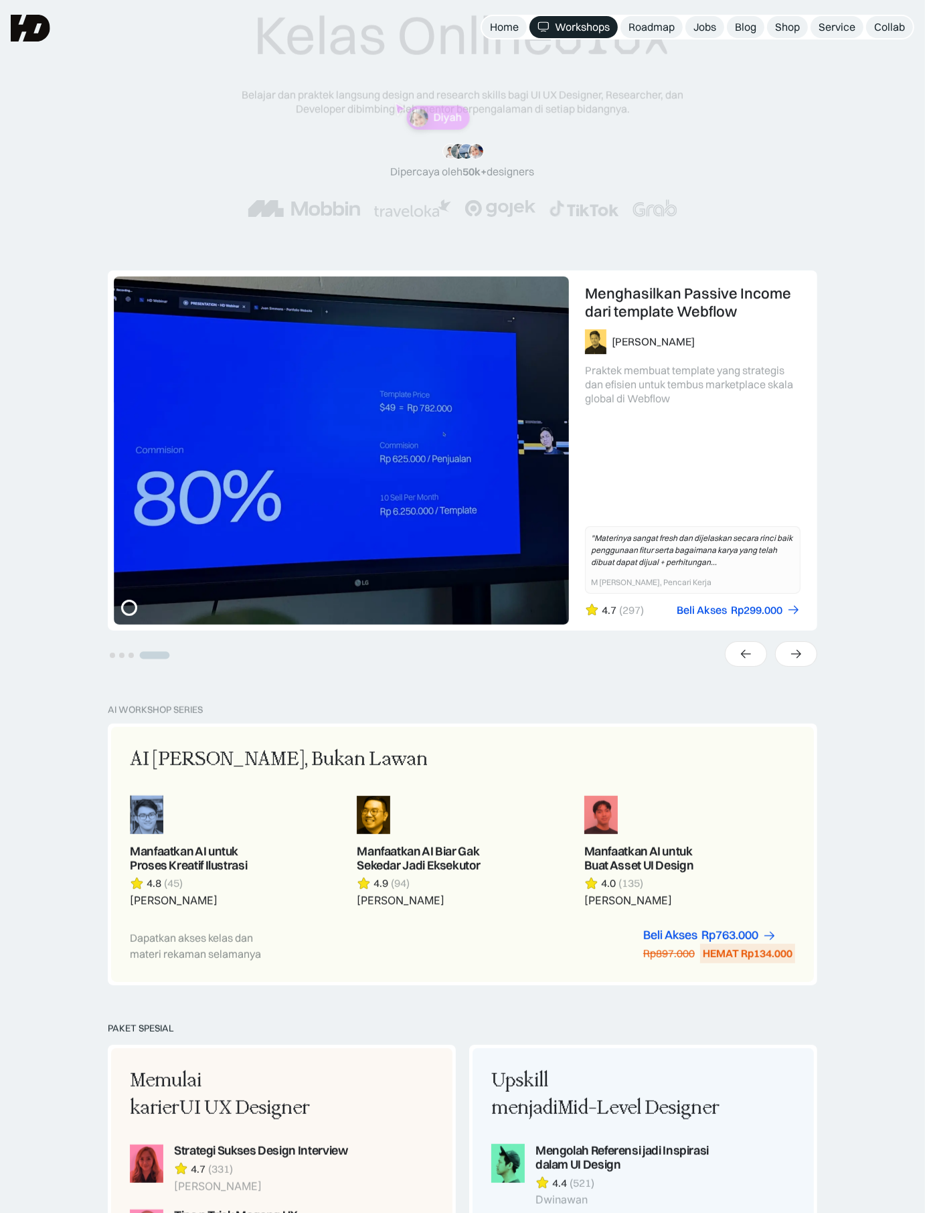
scroll to position [0, 0]
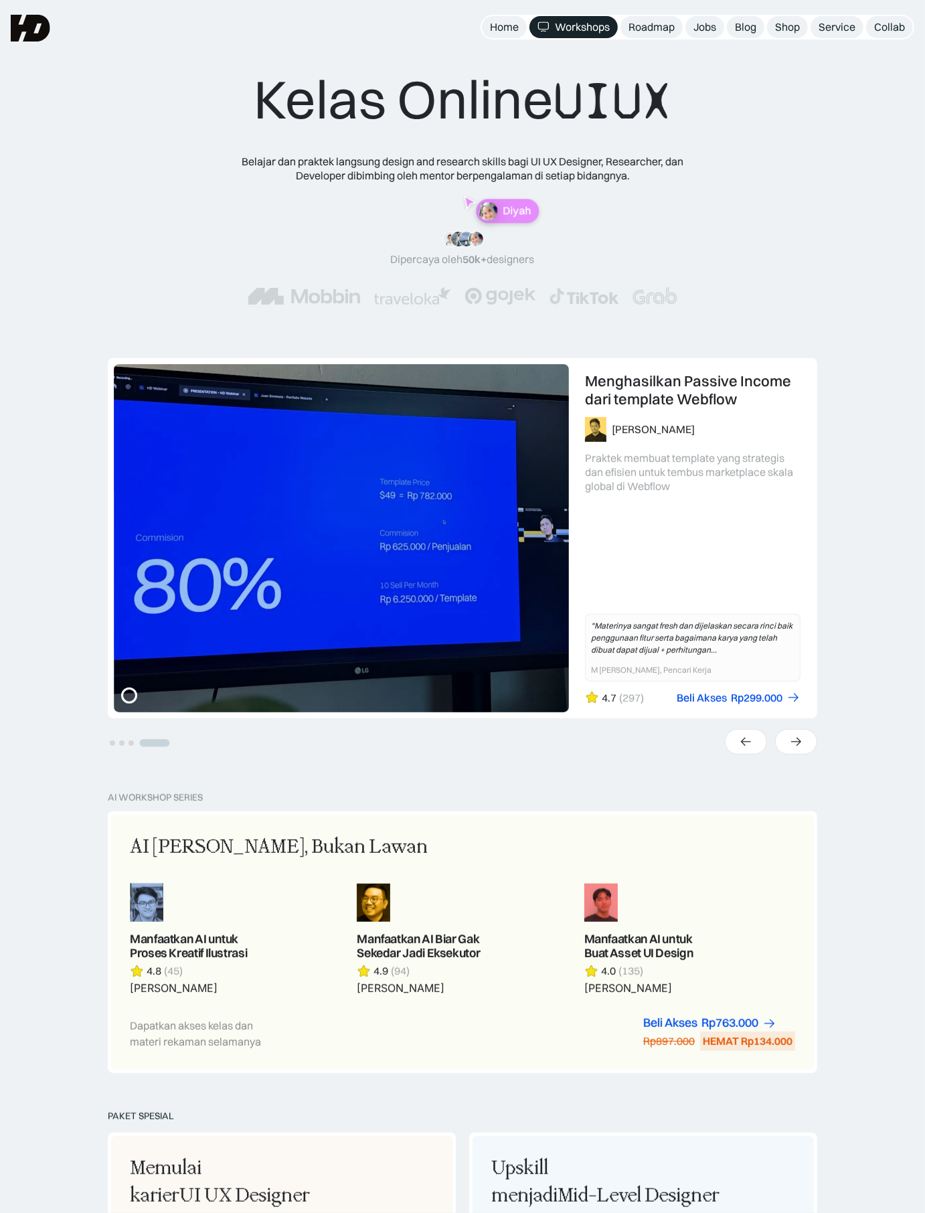
click at [861, 543] on div "UX Research 101: Membuat Research Blueprint Karina Resista Yunidwi Belajar meng…" at bounding box center [462, 575] width 925 height 434
click at [629, 39] on nav "Home Workshops Roadmap Jobs Blog Shop Service Collab" at bounding box center [698, 27] width 434 height 25
click at [662, 25] on div "Roadmap" at bounding box center [652, 27] width 46 height 14
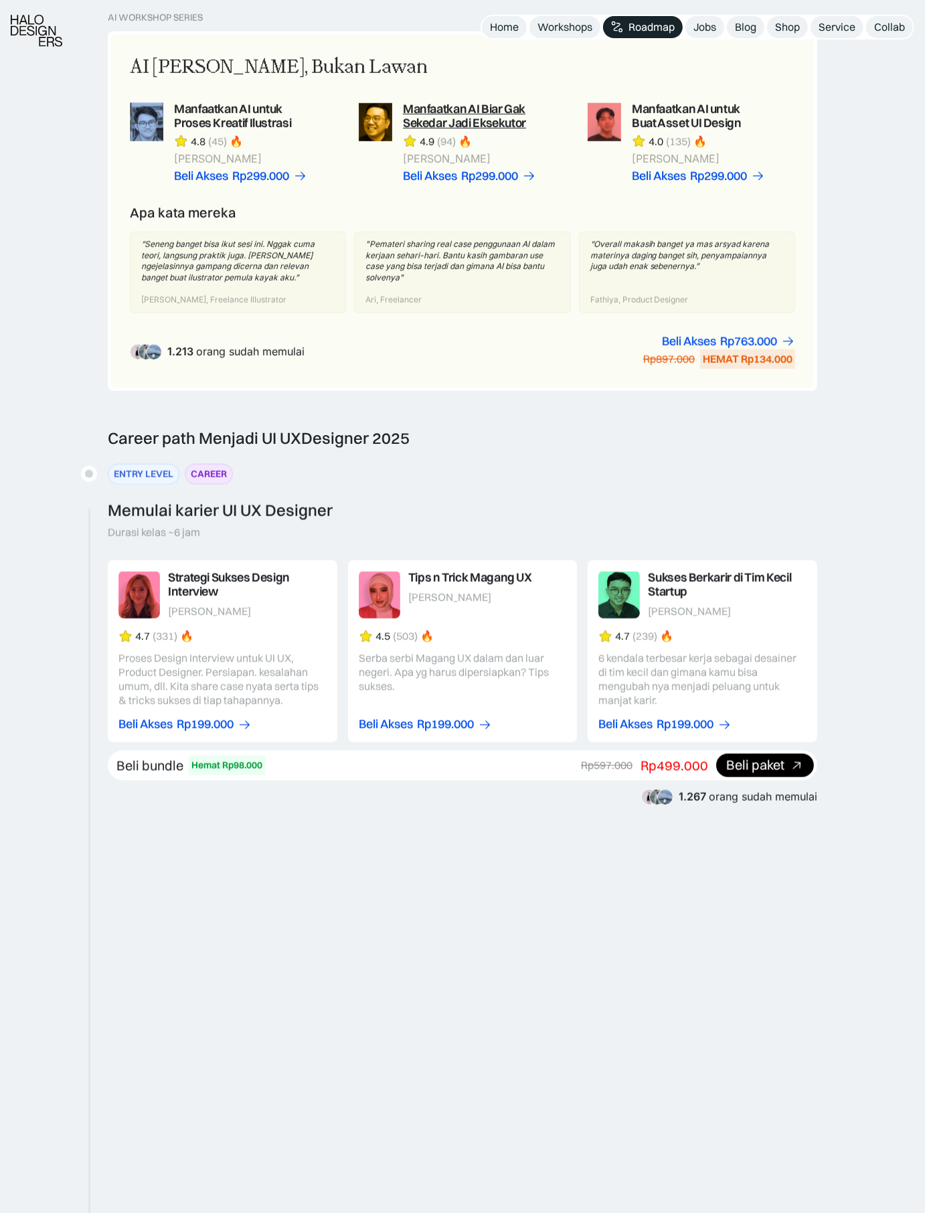
scroll to position [1032, 0]
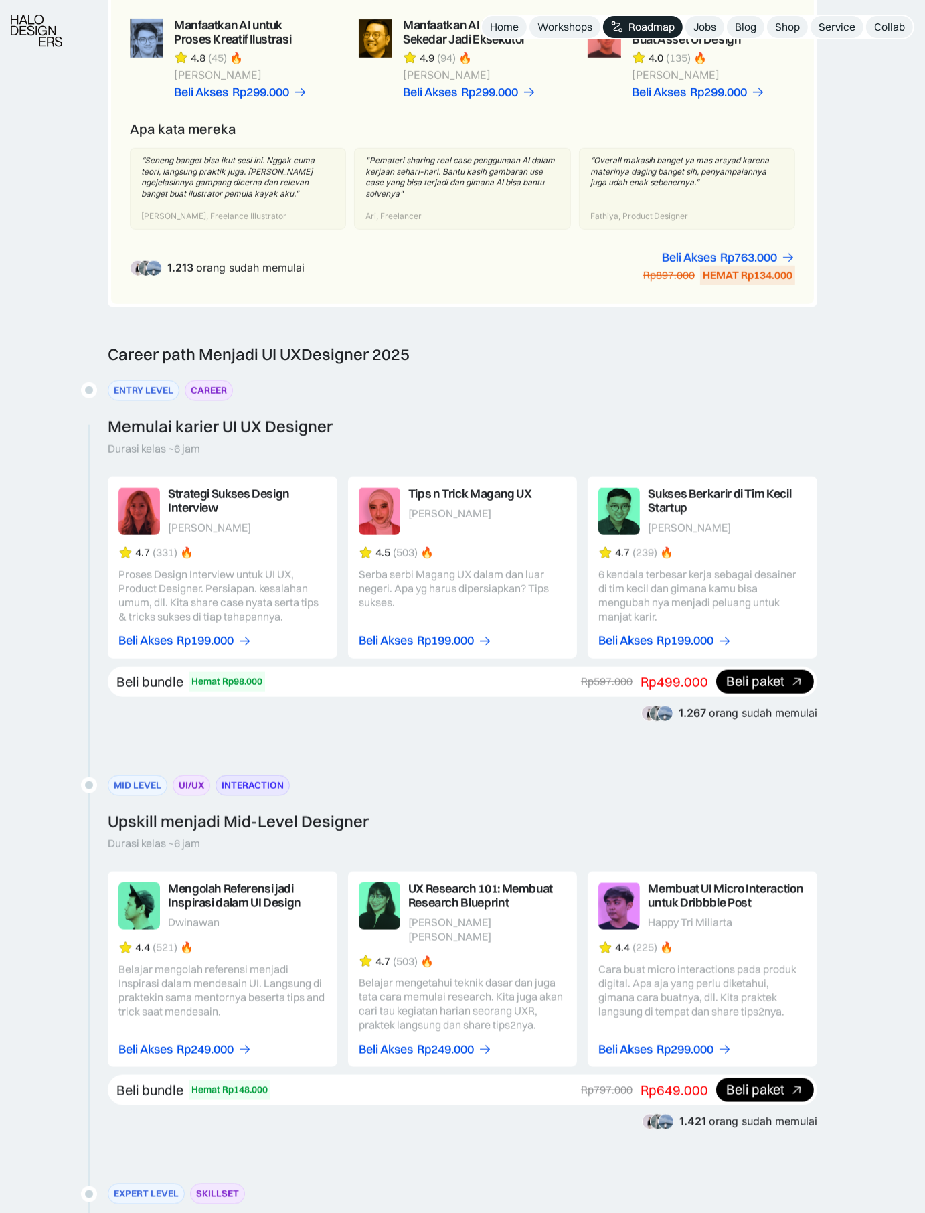
drag, startPoint x: 671, startPoint y: 566, endPoint x: 642, endPoint y: 521, distance: 53.3
click at [327, 568] on div "6 kendala terbesar kerja sebagai desainer di tim kecil dan gimana kamu bisa men…" at bounding box center [222, 596] width 208 height 56
drag, startPoint x: 641, startPoint y: 505, endPoint x: 622, endPoint y: 515, distance: 21.3
click at [327, 505] on div "Sukses Berkarir di [PERSON_NAME] Startup [PERSON_NAME]" at bounding box center [222, 511] width 208 height 48
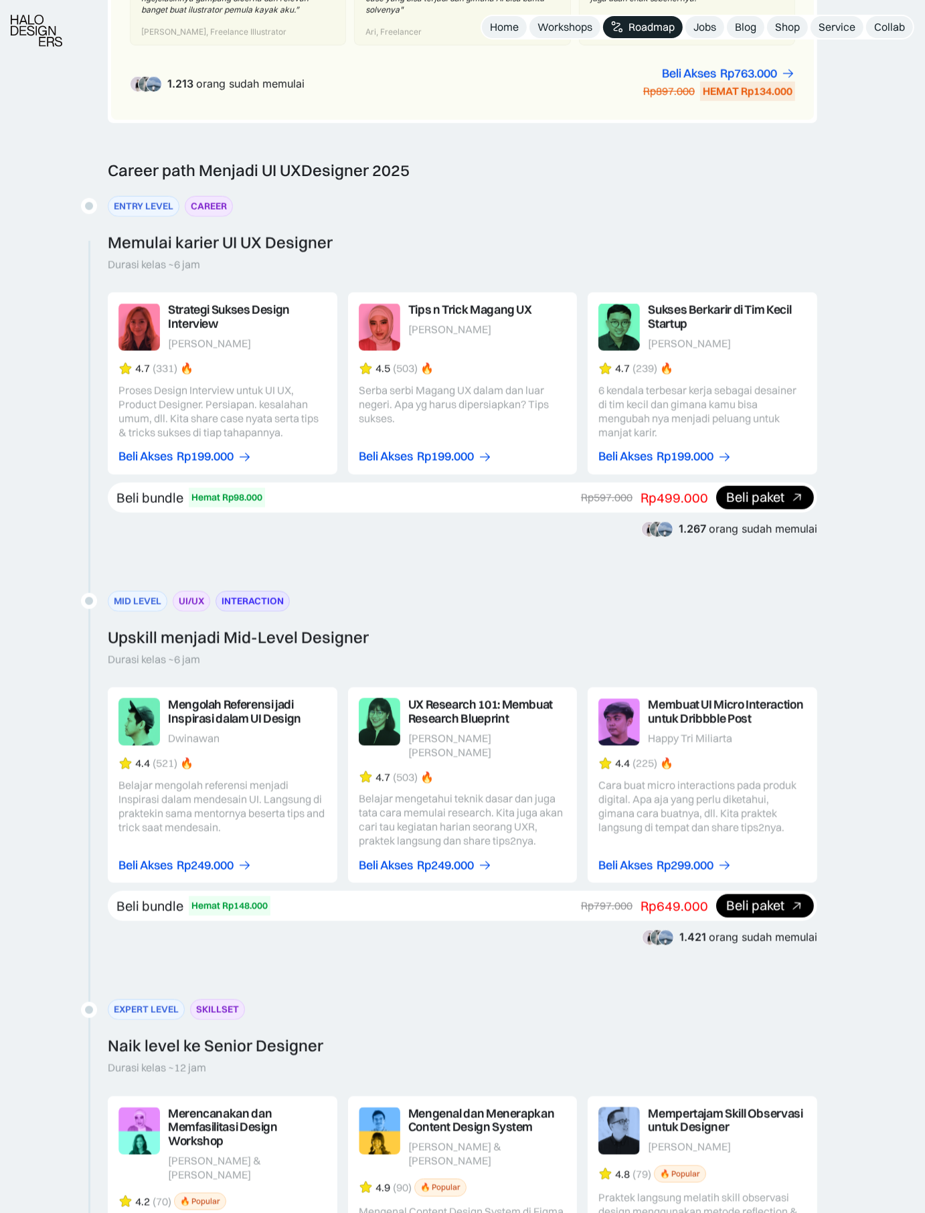
scroll to position [1562, 0]
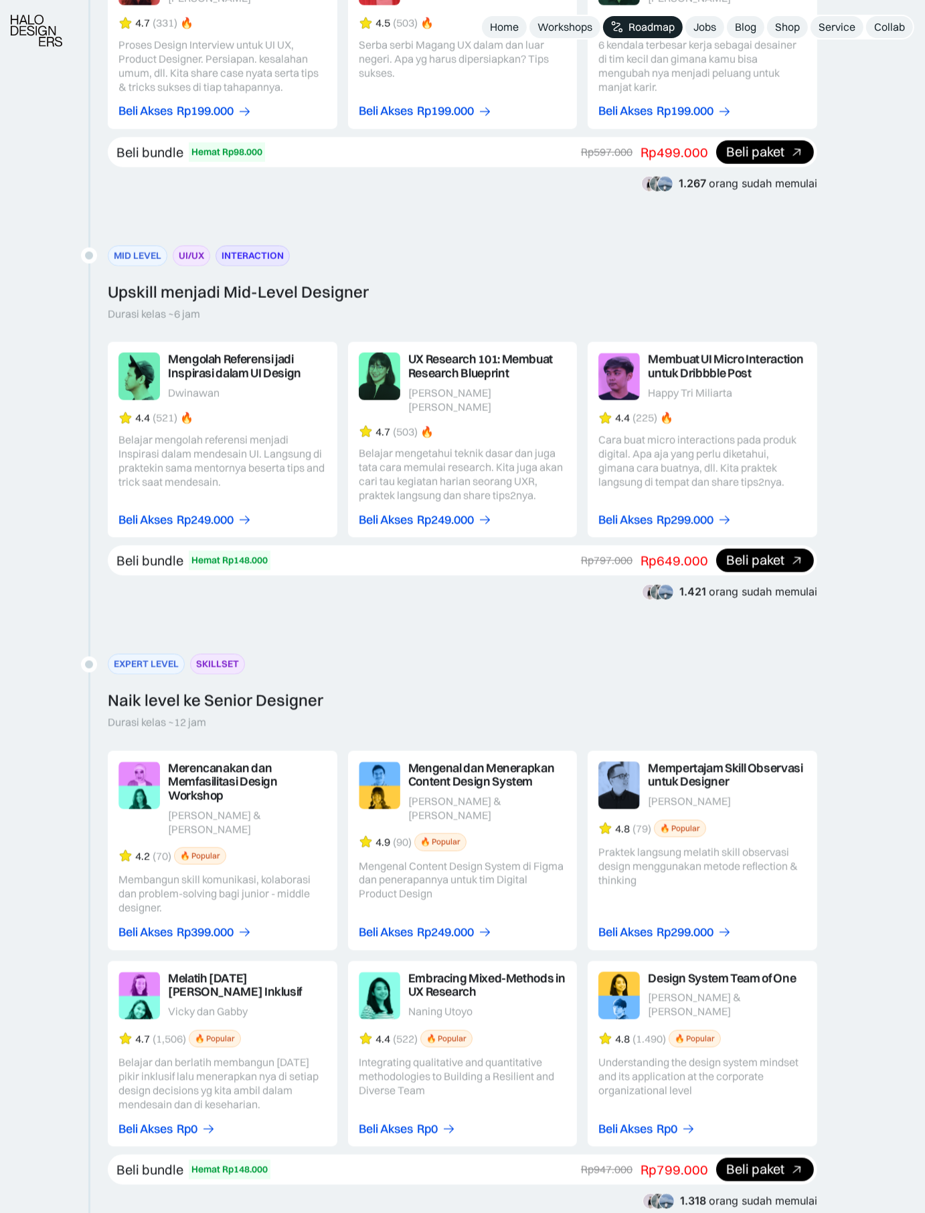
drag, startPoint x: 412, startPoint y: 355, endPoint x: 385, endPoint y: 365, distance: 29.0
click at [327, 355] on div "UX Research 101: Membuat Research Blueprint" at bounding box center [247, 367] width 159 height 28
click at [160, 365] on img at bounding box center [138, 377] width 41 height 48
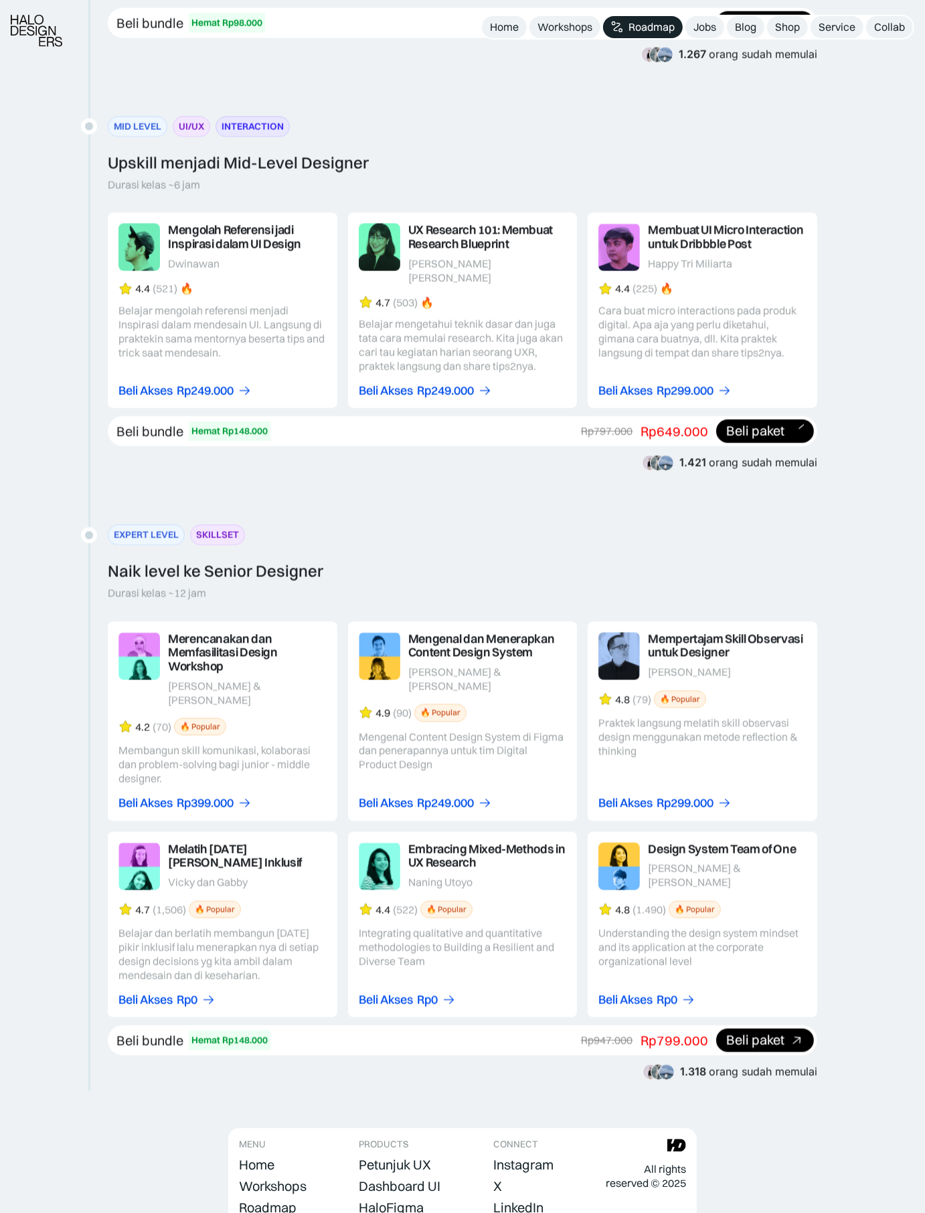
scroll to position [1845, 0]
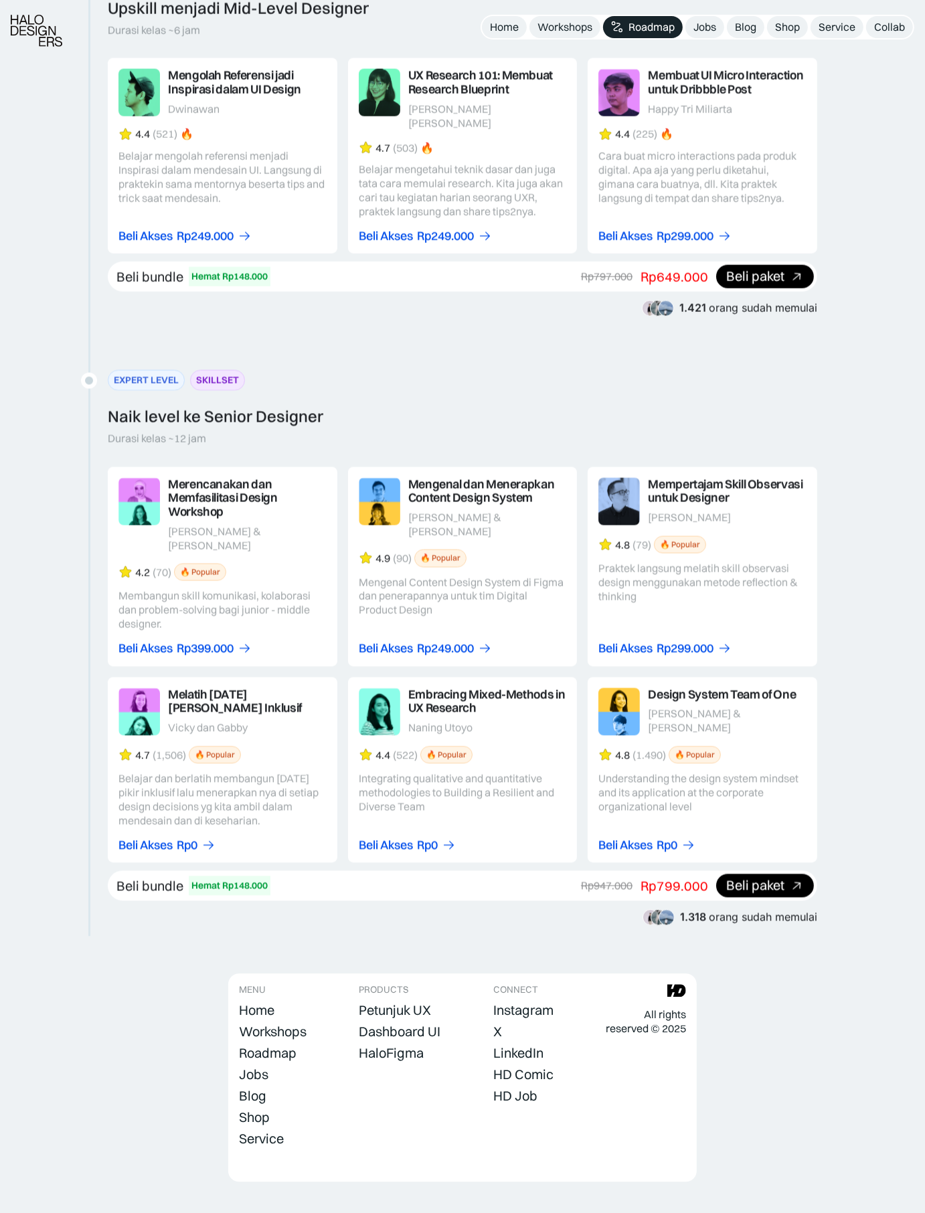
drag, startPoint x: 441, startPoint y: 471, endPoint x: 408, endPoint y: 473, distance: 33.5
click at [327, 478] on div "Mengenal dan Menerapkan Content Design System" at bounding box center [247, 498] width 159 height 41
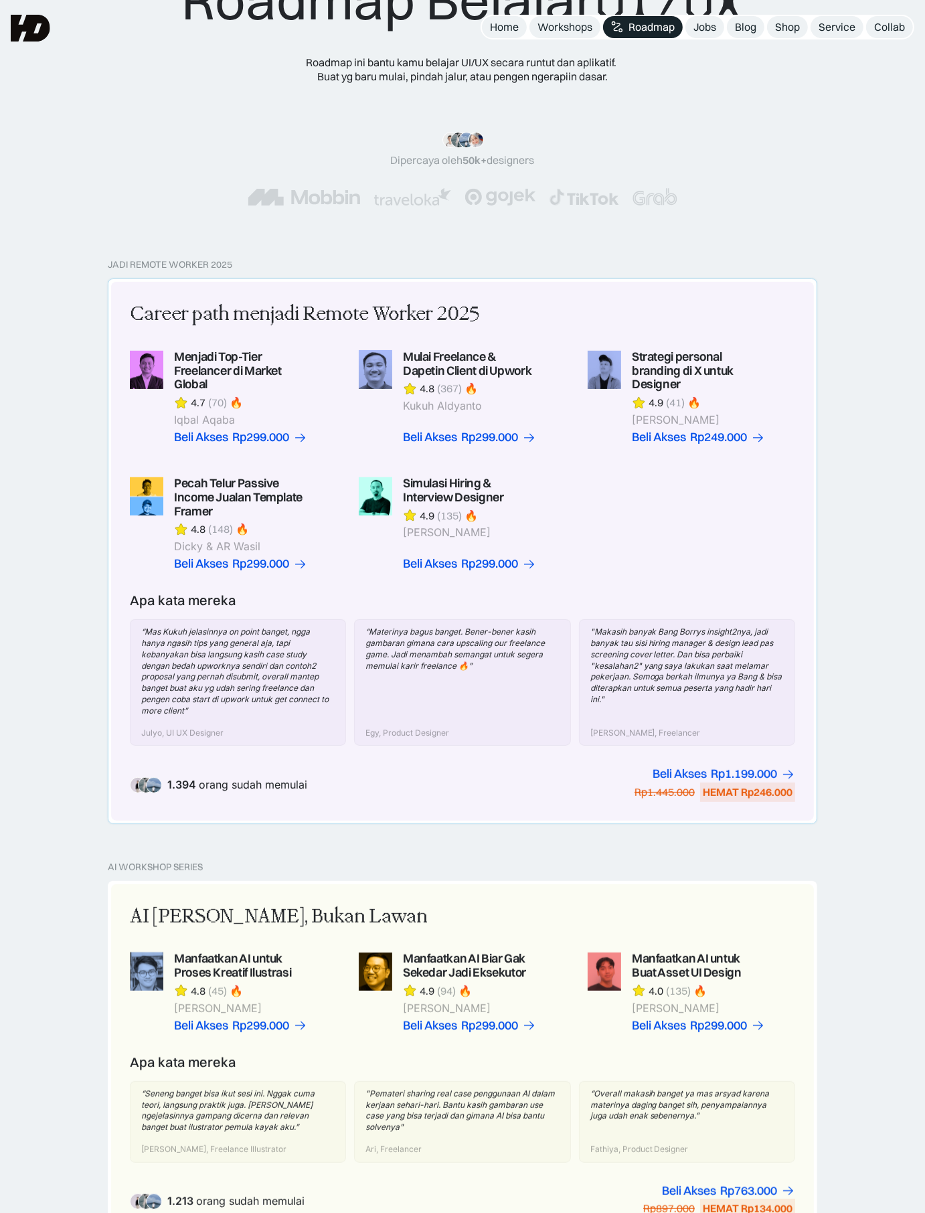
scroll to position [0, 0]
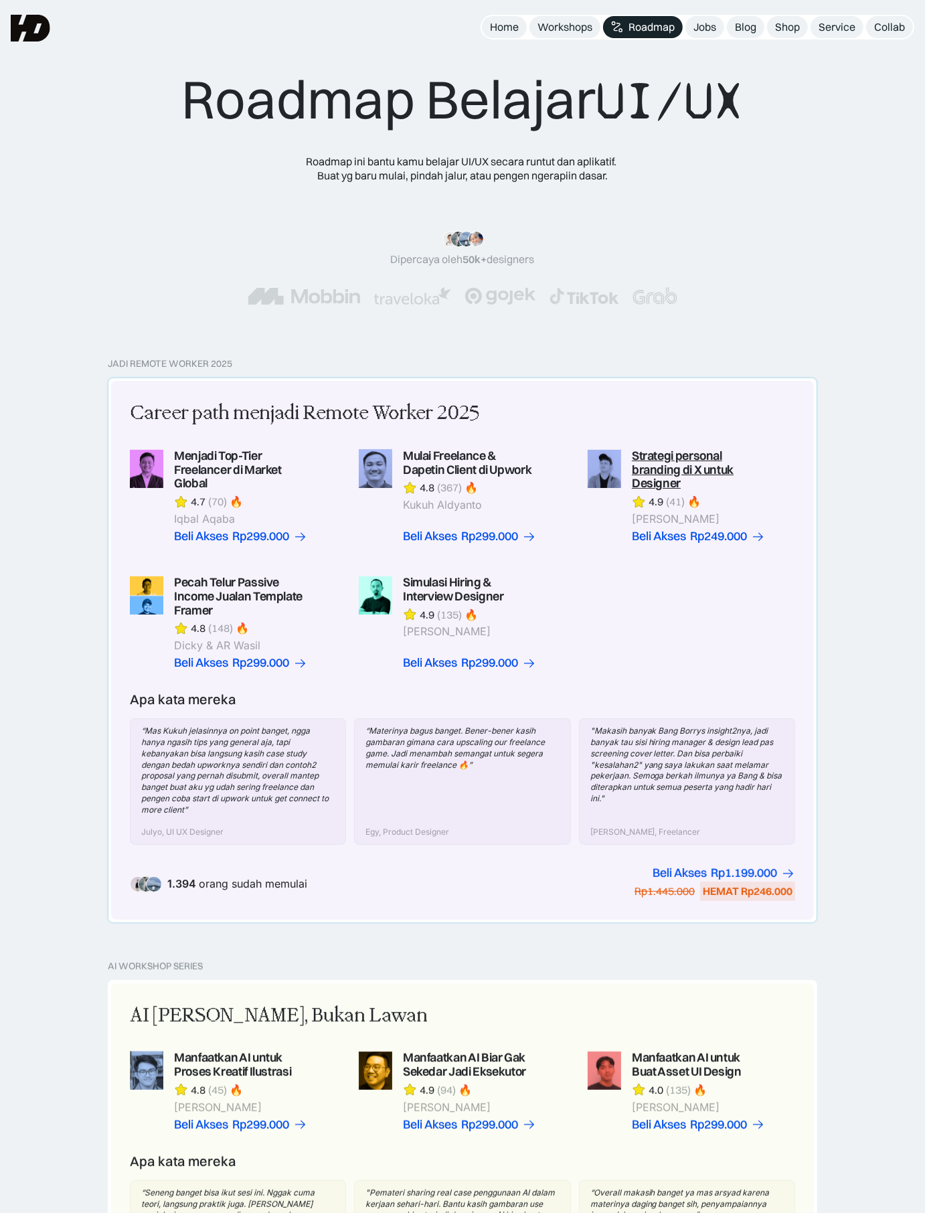
click at [644, 477] on div "Strategi personal branding di X untuk Designer" at bounding box center [699, 469] width 134 height 41
click at [661, 470] on div "Strategi personal branding di X untuk Designer" at bounding box center [699, 469] width 134 height 41
click at [469, 463] on div "Mulai Freelance & Dapetin Client di Upwork" at bounding box center [470, 463] width 134 height 28
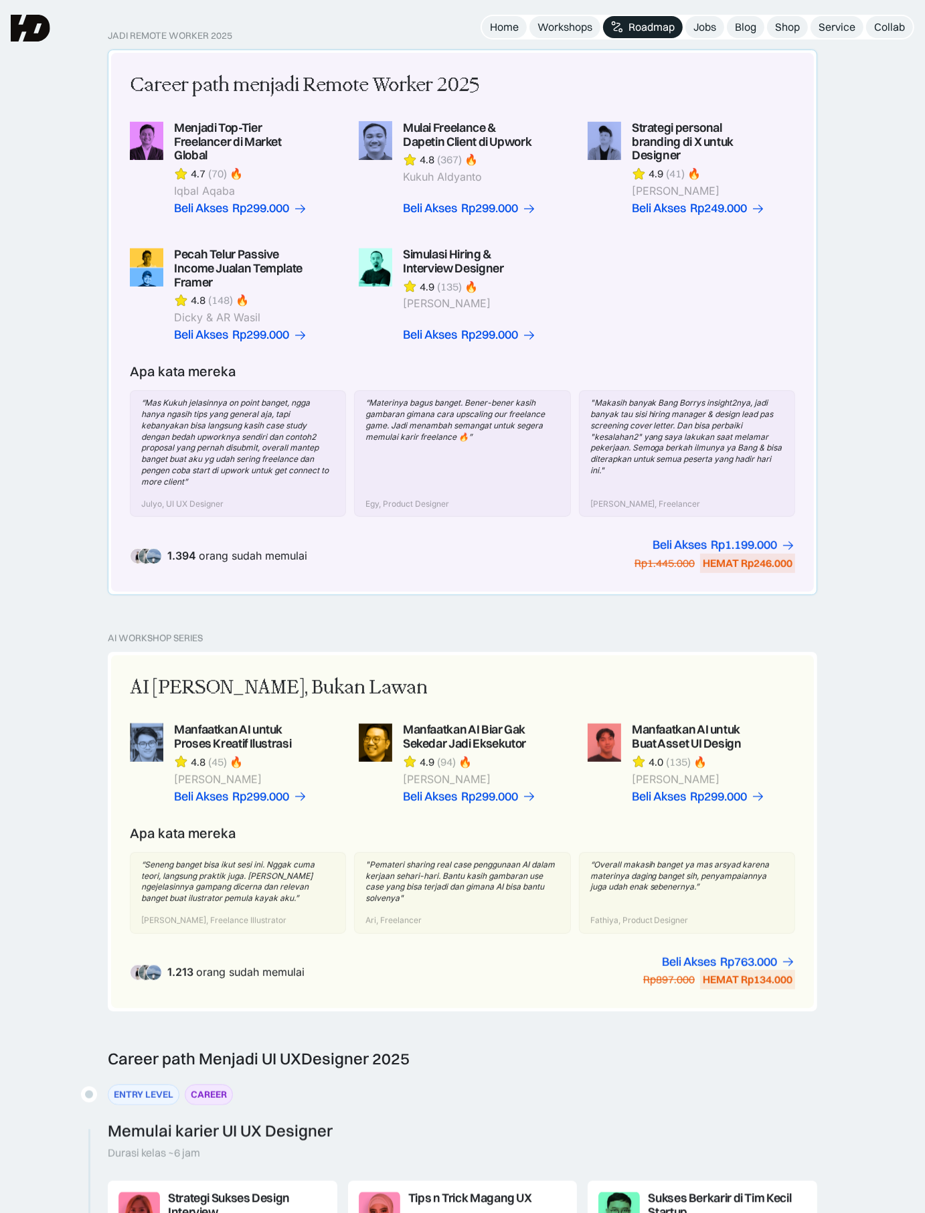
scroll to position [171, 0]
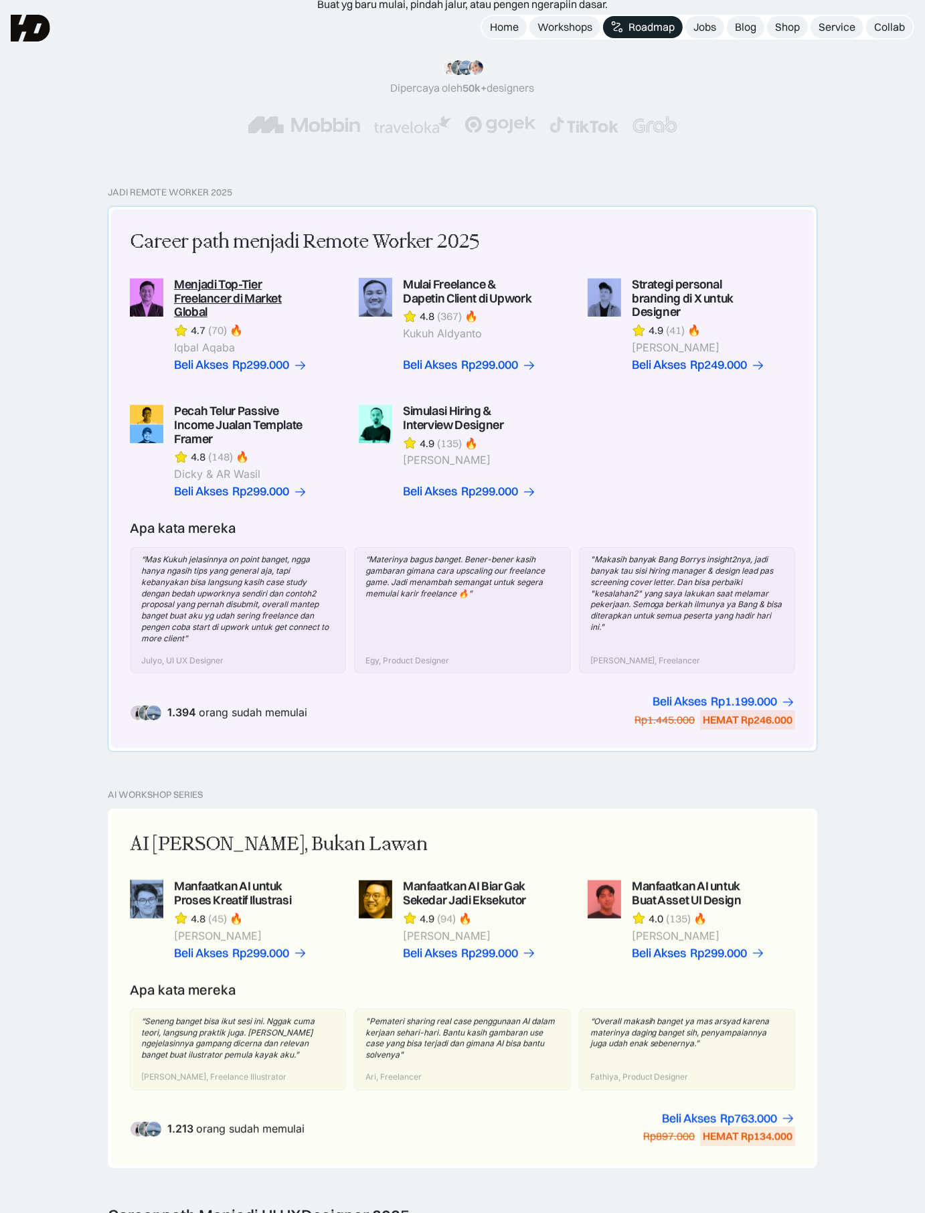
click at [236, 293] on div "Menjadi Top-Tier Freelancer di Market Global" at bounding box center [241, 298] width 134 height 41
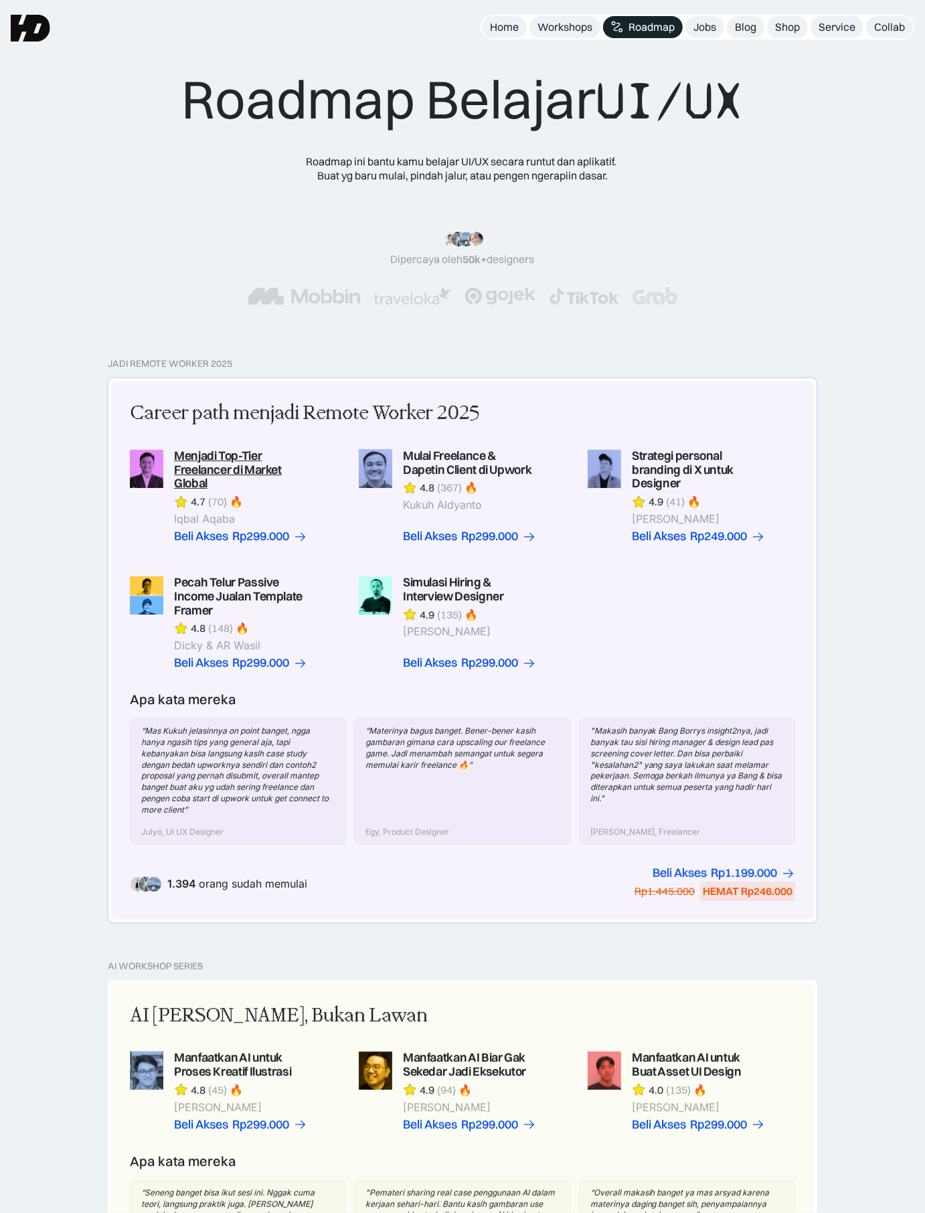
click at [202, 476] on div "Menjadi Top-Tier Freelancer di Market Global" at bounding box center [241, 469] width 134 height 41
click at [483, 477] on div "Mulai Freelance & Dapetin Client di Upwork 4.8 (367) 🔥 Kukuh Aldyanto" at bounding box center [470, 480] width 134 height 63
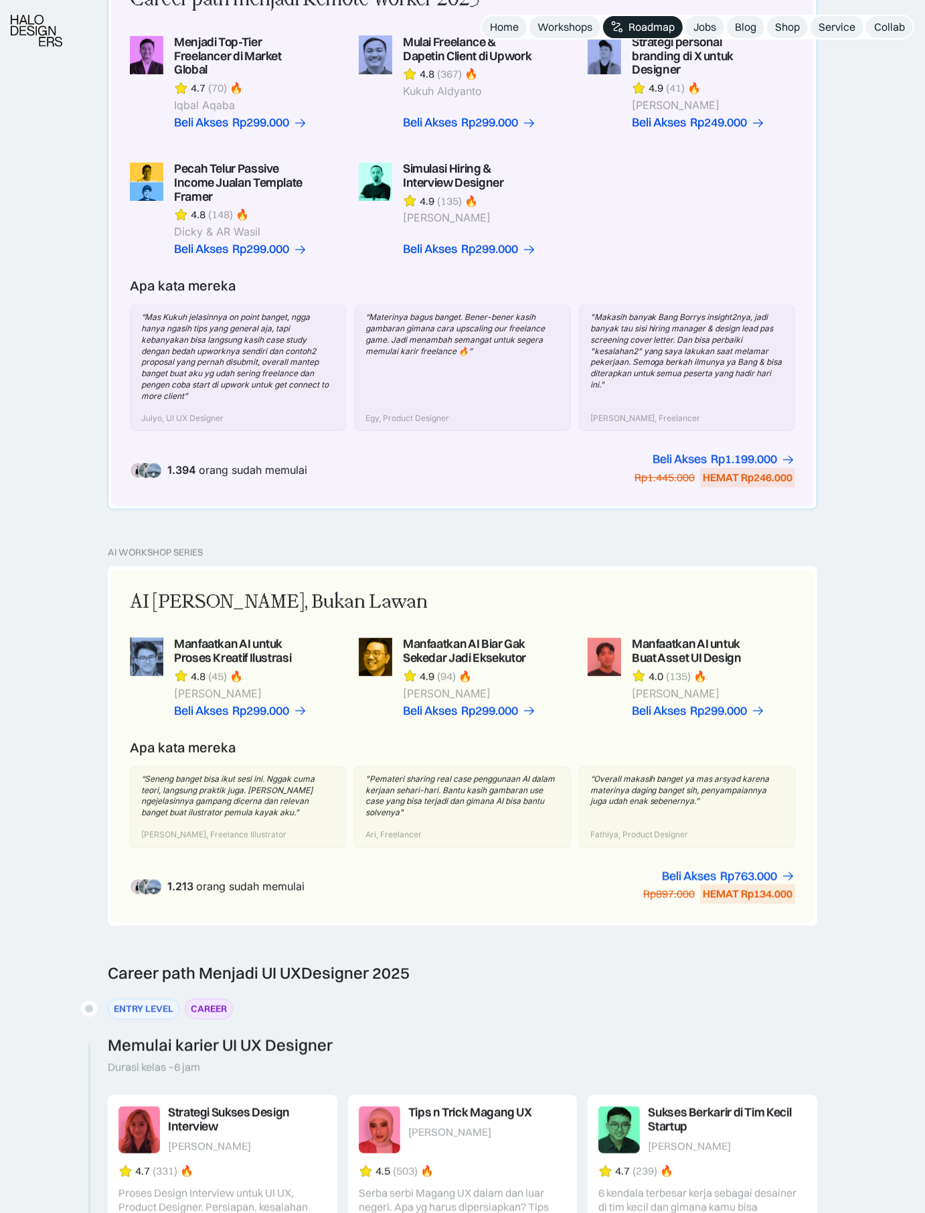
scroll to position [1086, 0]
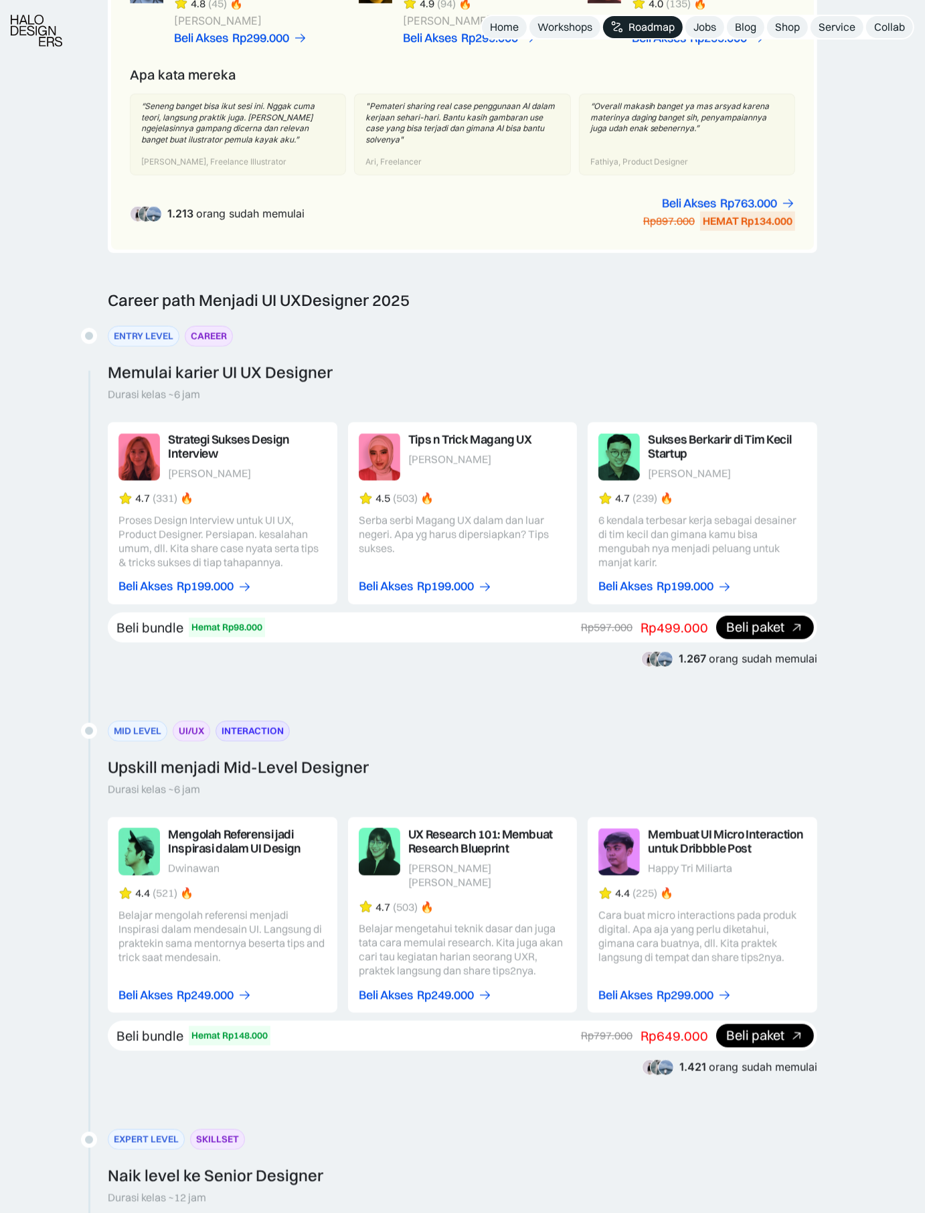
click at [327, 434] on div "Tips n Trick Magang UX" at bounding box center [247, 447] width 159 height 28
click at [160, 454] on img at bounding box center [138, 457] width 41 height 48
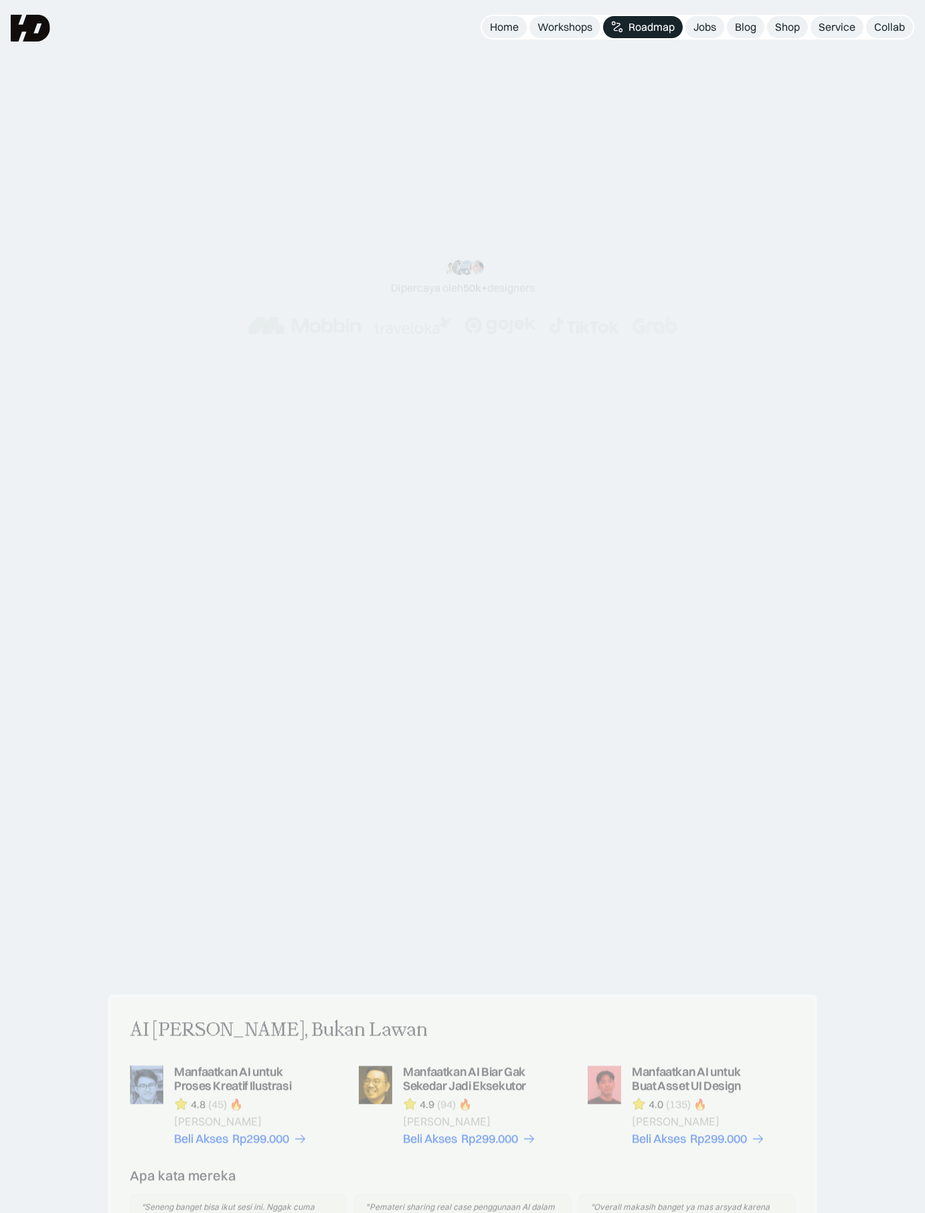
scroll to position [1086, 0]
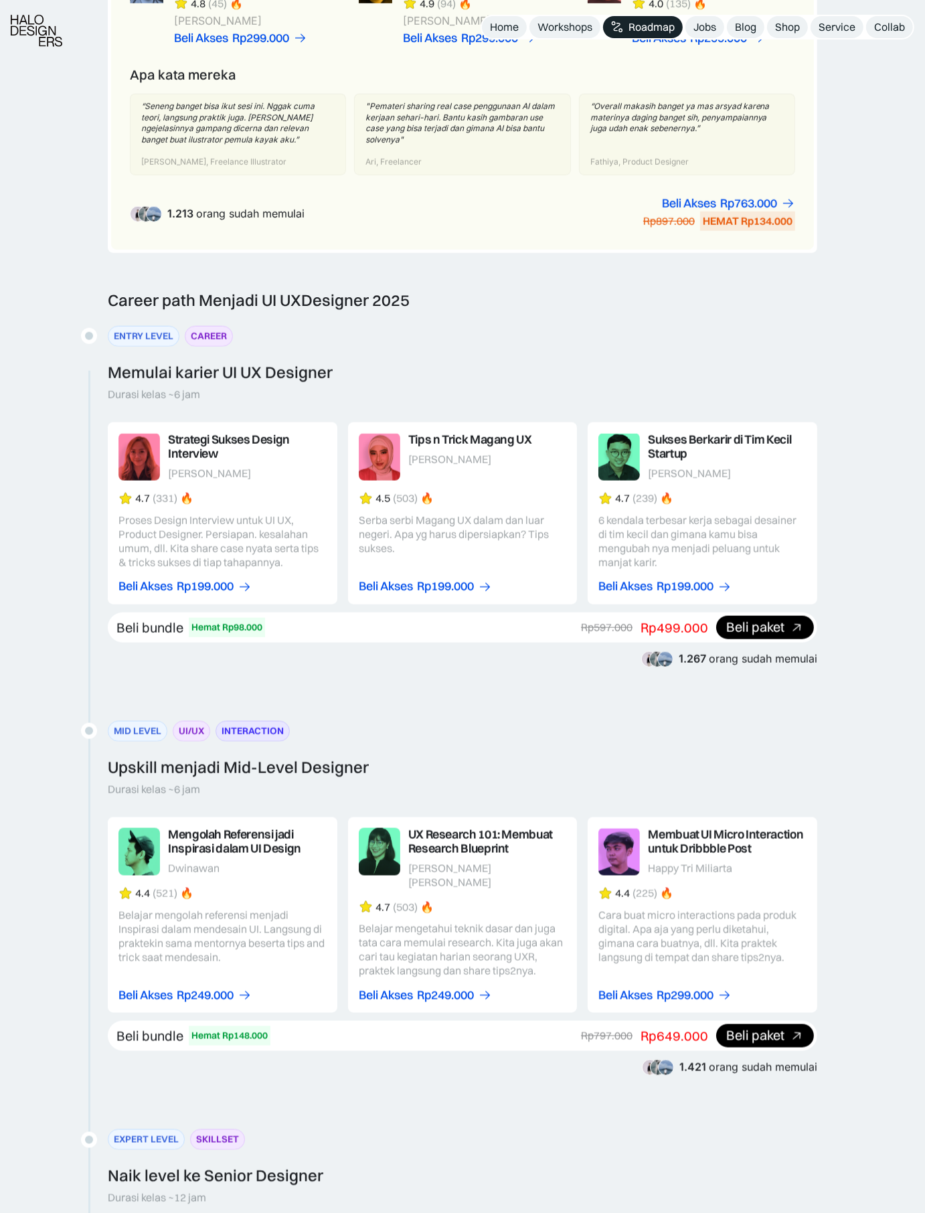
click at [679, 443] on link at bounding box center [703, 513] width 230 height 182
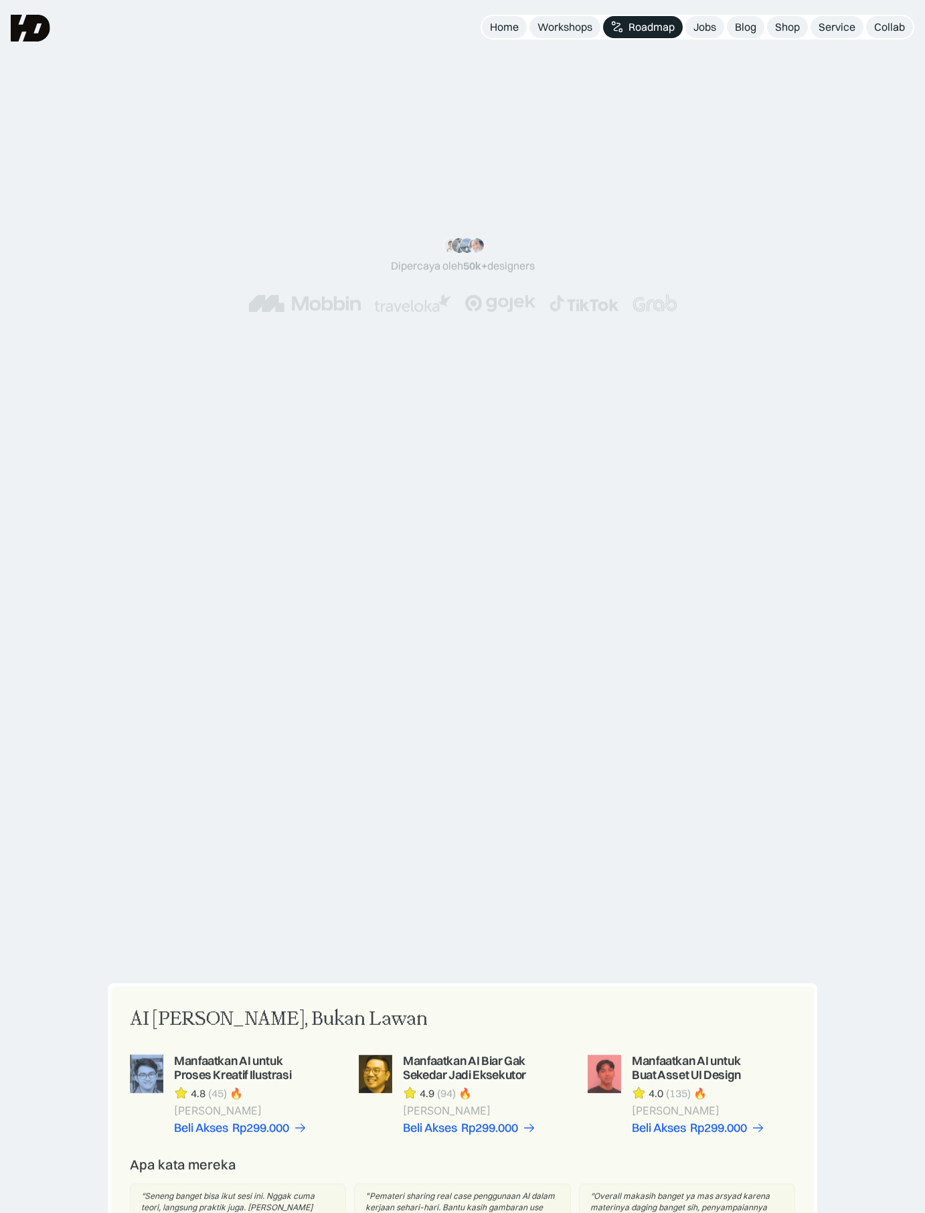
scroll to position [1019, 0]
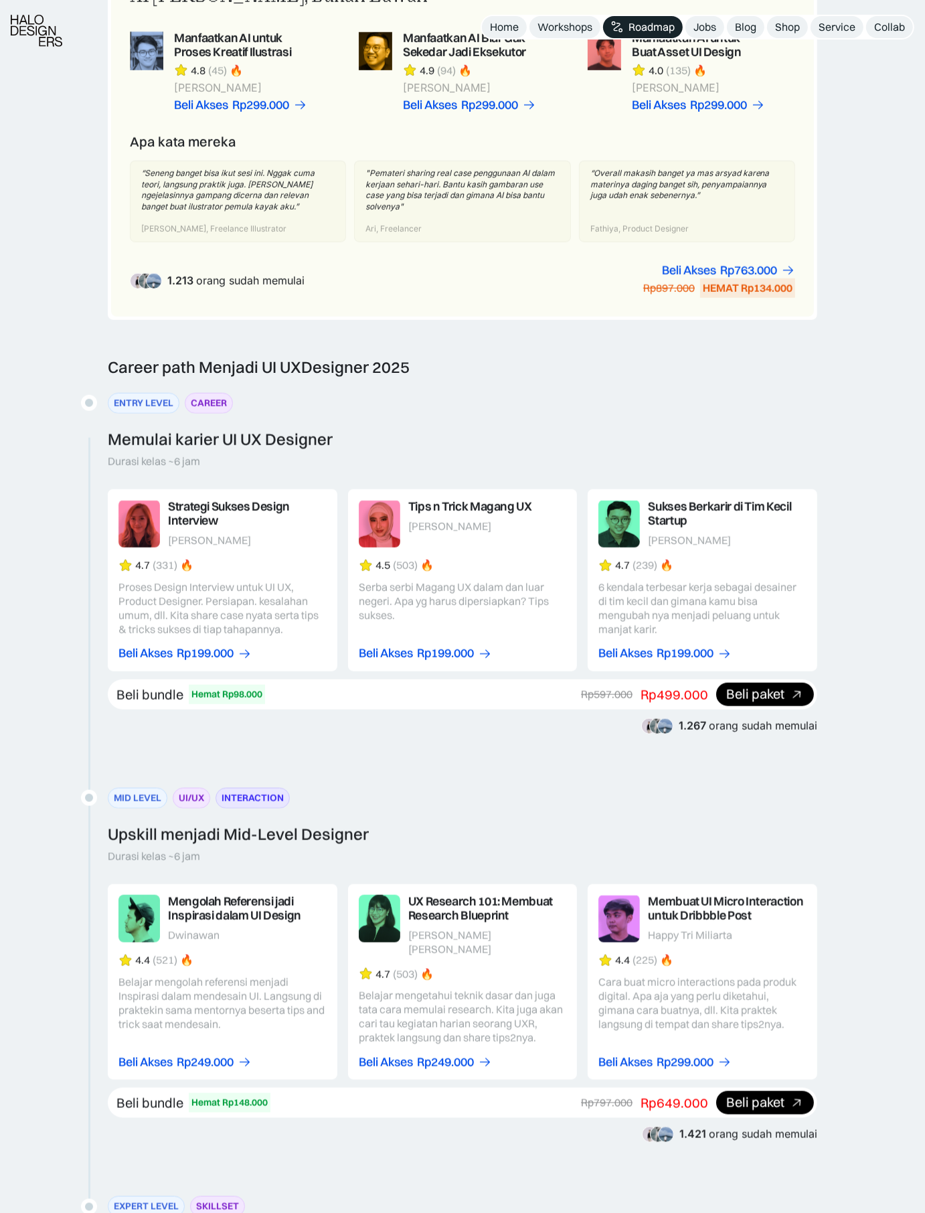
click at [487, 509] on link at bounding box center [463, 580] width 230 height 182
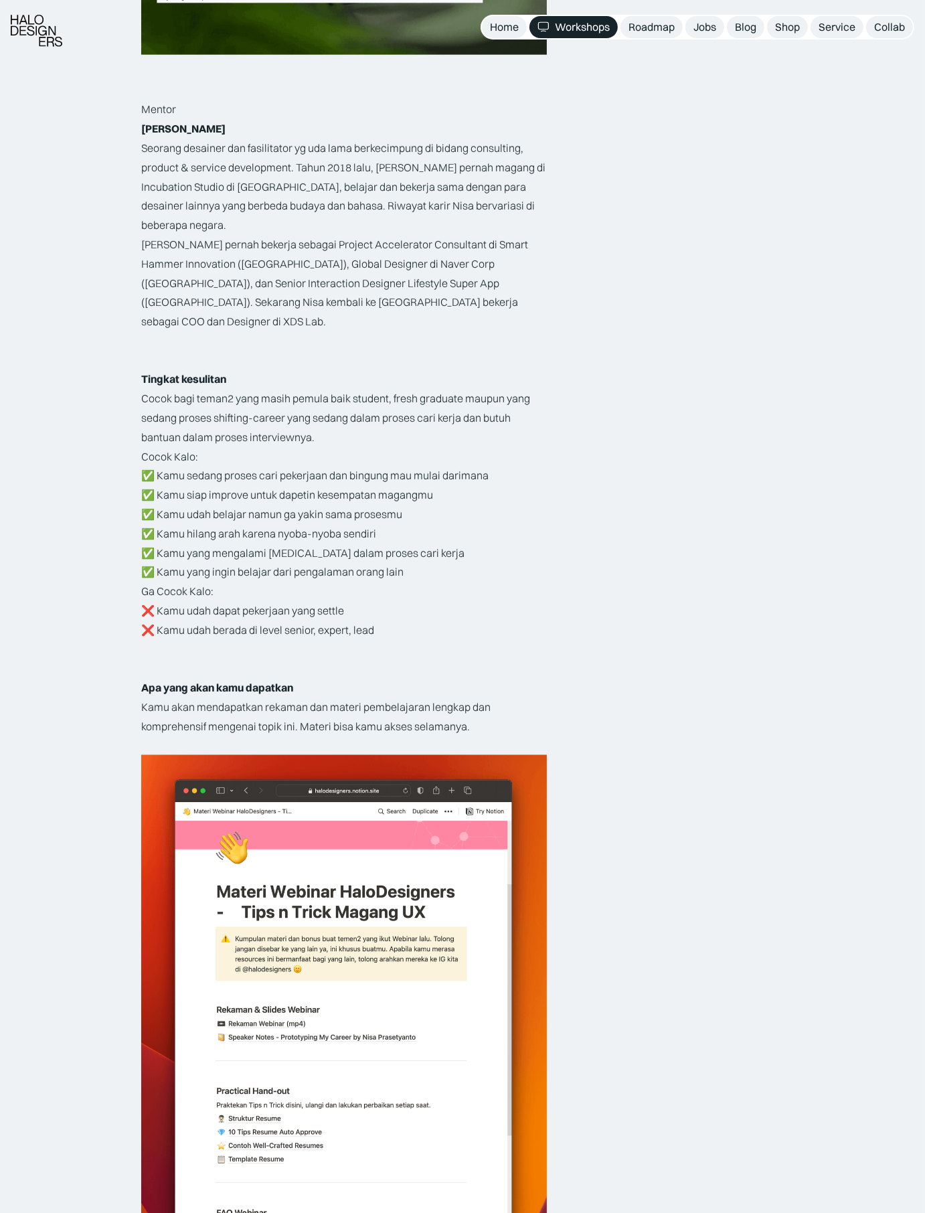
scroll to position [1708, 0]
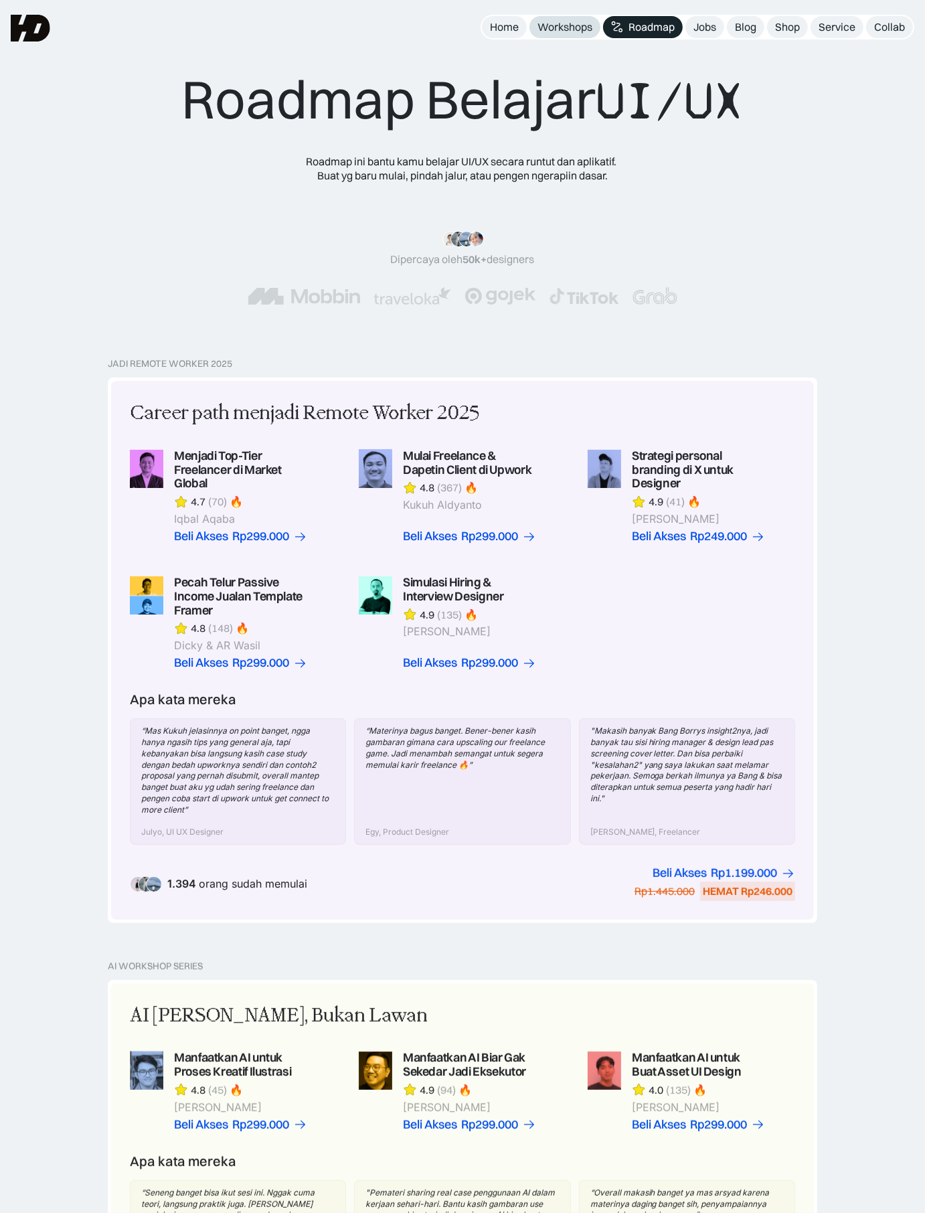
click at [558, 25] on div "Workshops" at bounding box center [564, 27] width 55 height 14
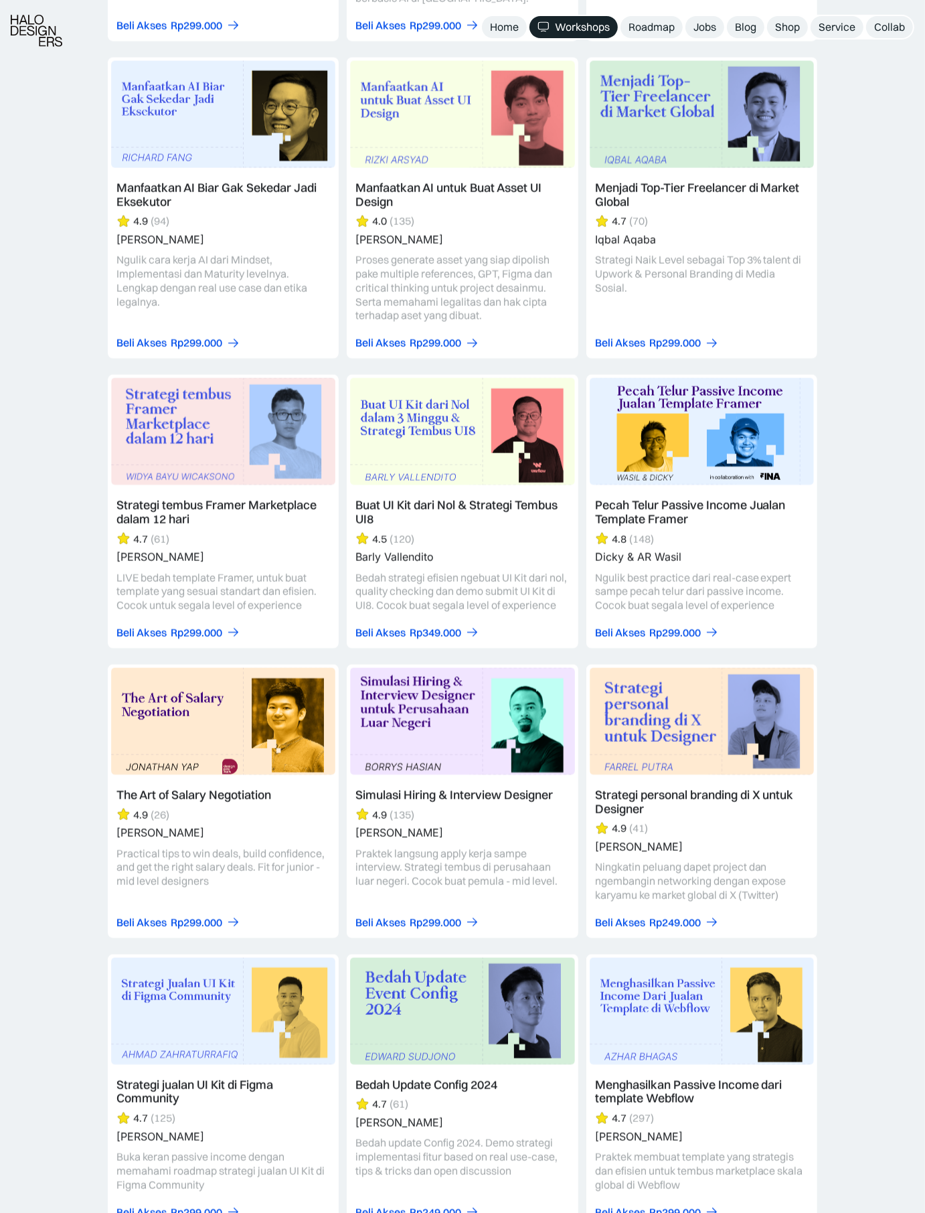
scroll to position [1904, 0]
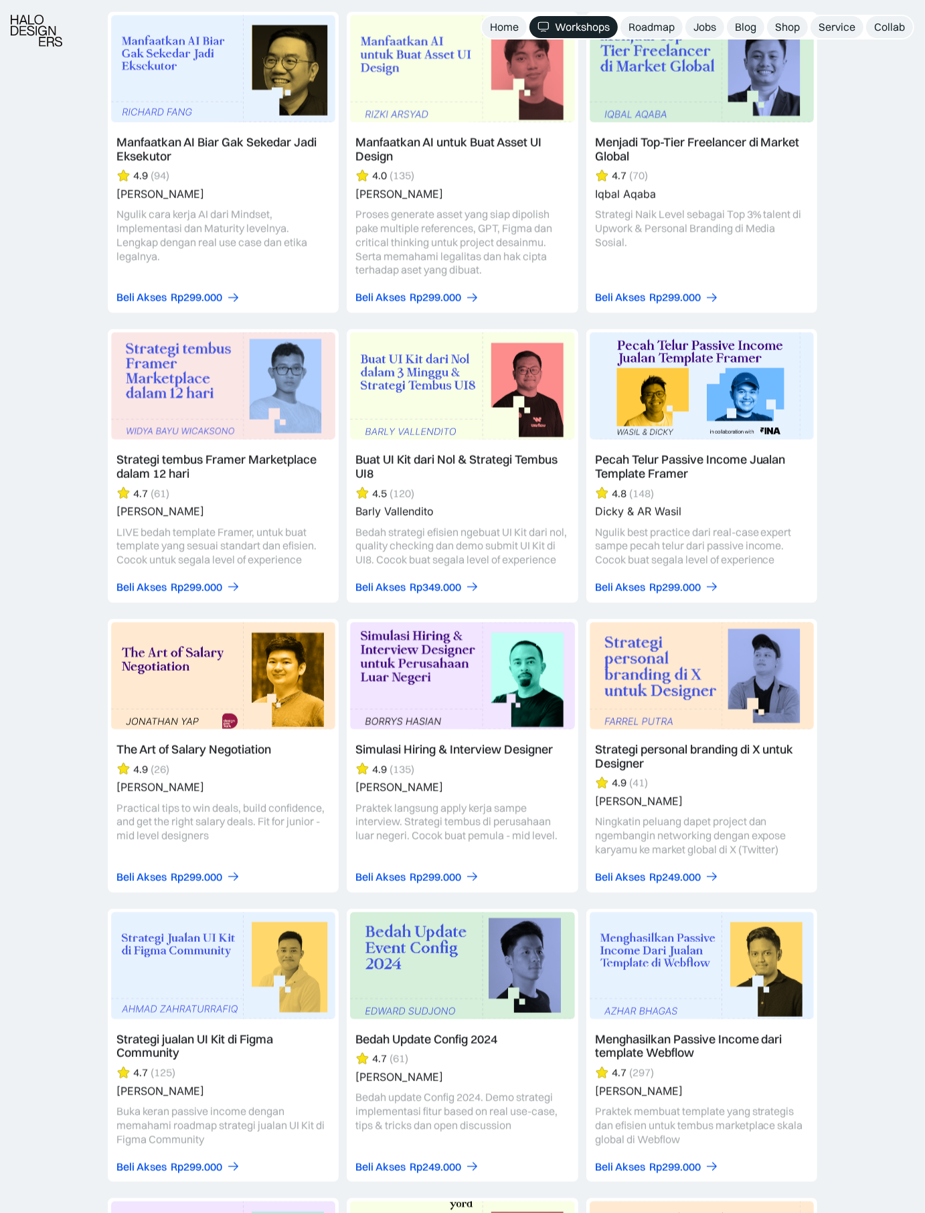
click at [448, 398] on link at bounding box center [462, 466] width 231 height 274
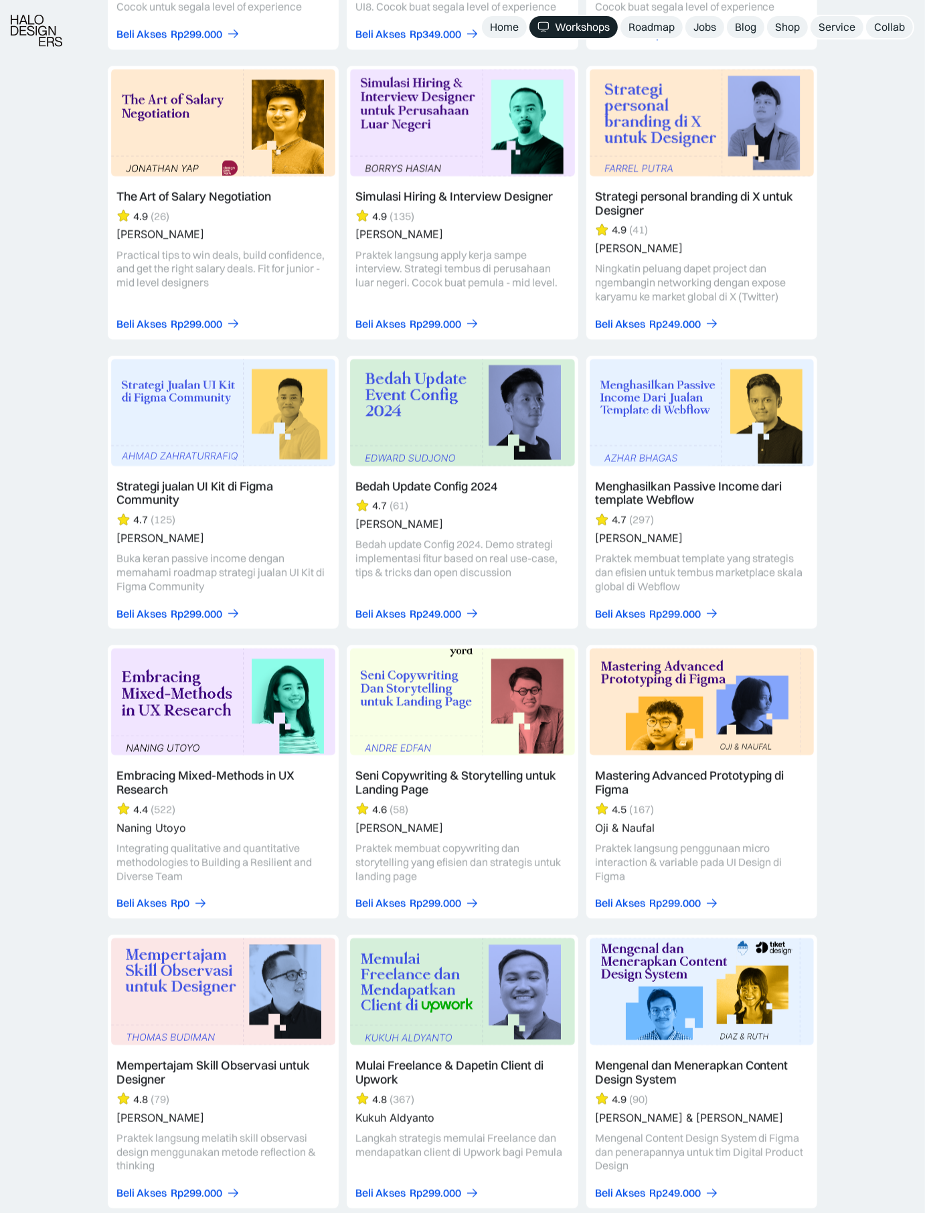
scroll to position [2486, 0]
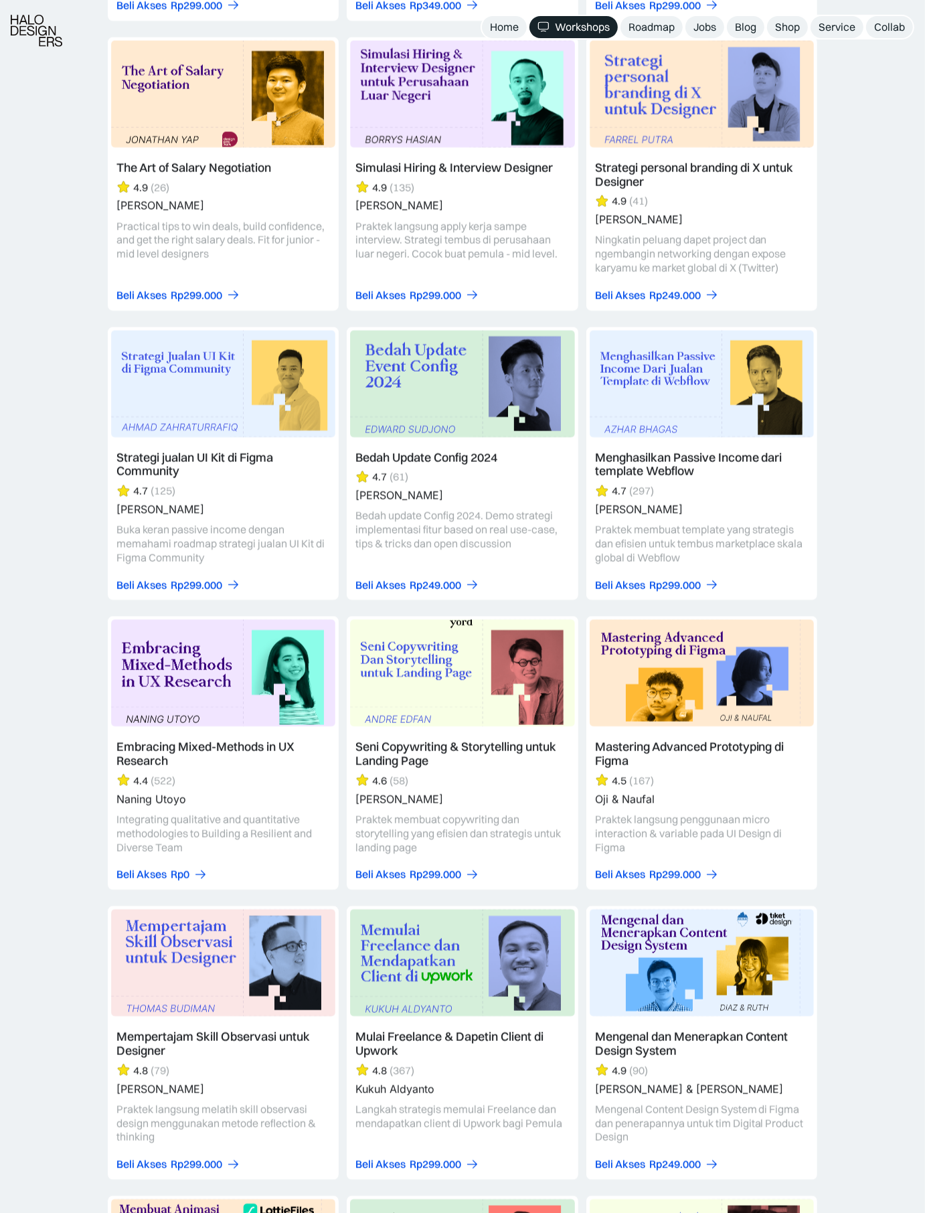
click at [251, 380] on link at bounding box center [223, 464] width 231 height 274
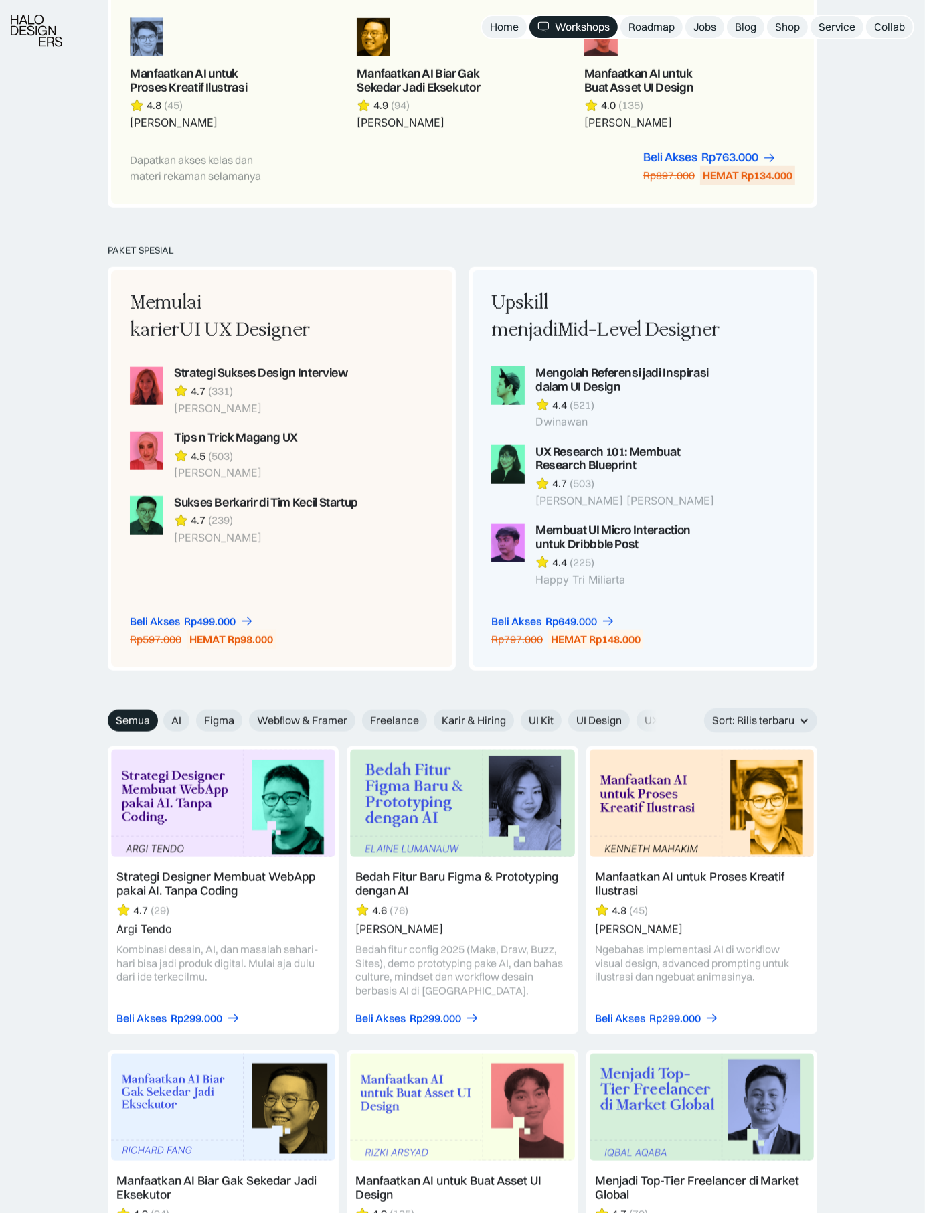
scroll to position [1042, 0]
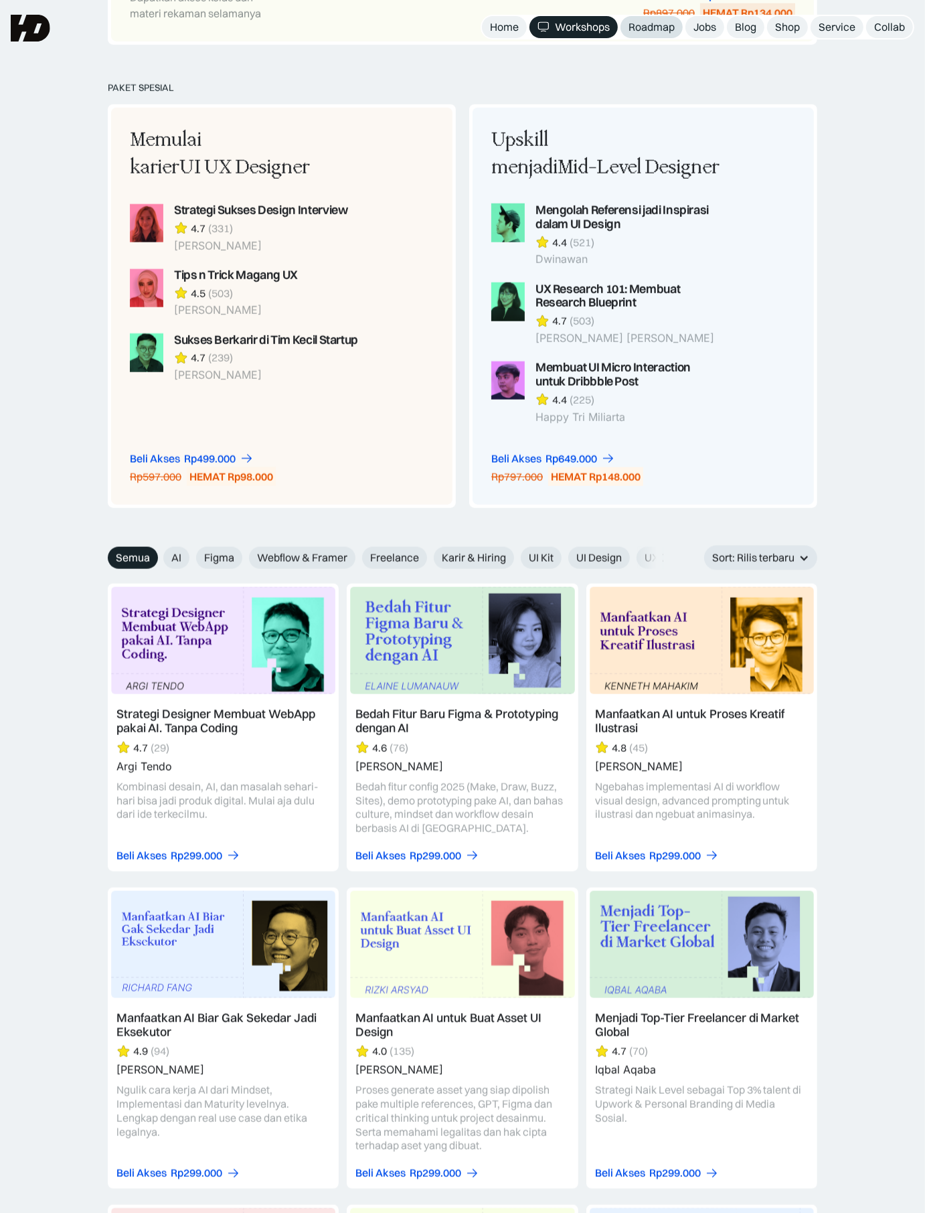
click at [647, 29] on div "Roadmap" at bounding box center [652, 27] width 46 height 14
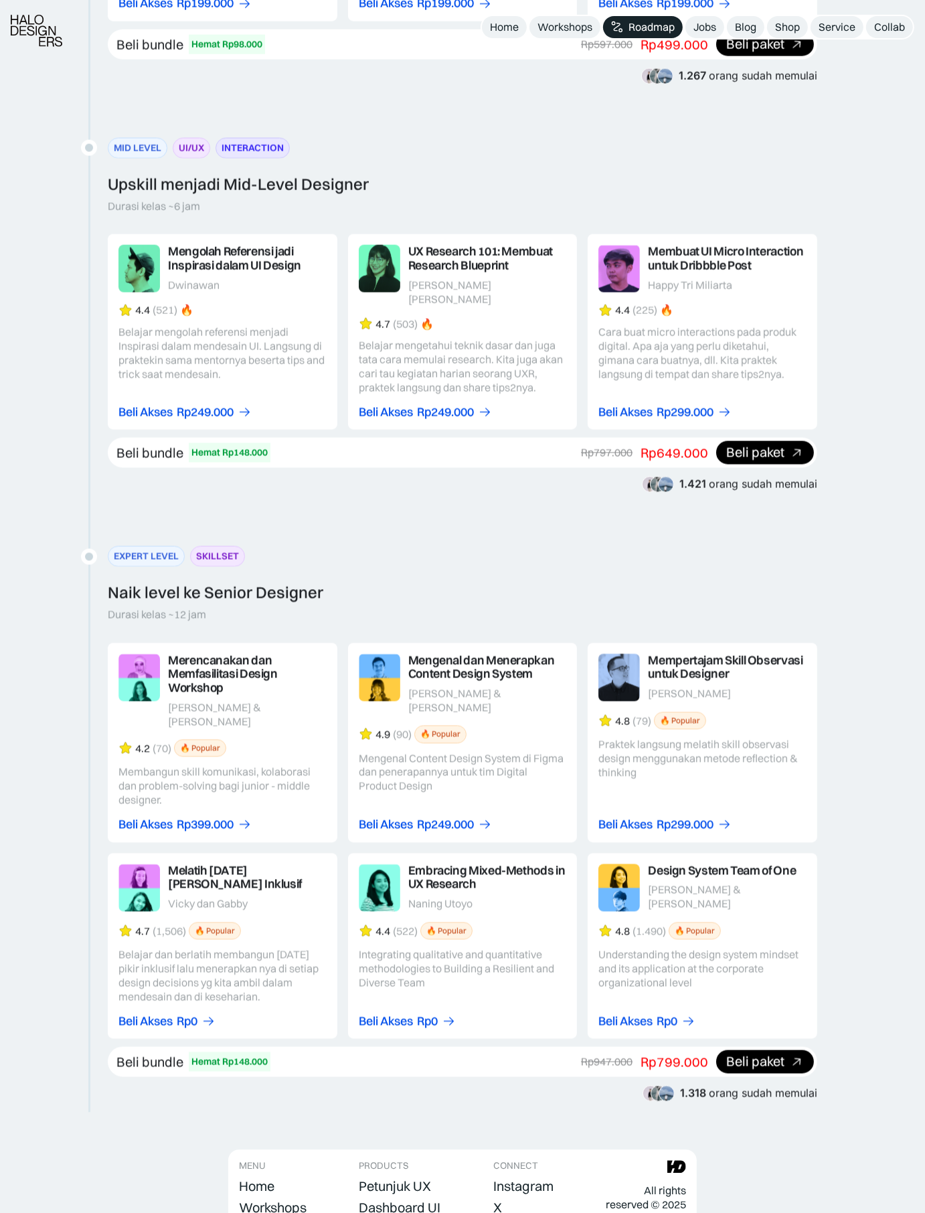
scroll to position [1845, 0]
